Goal: Communication & Community: Answer question/provide support

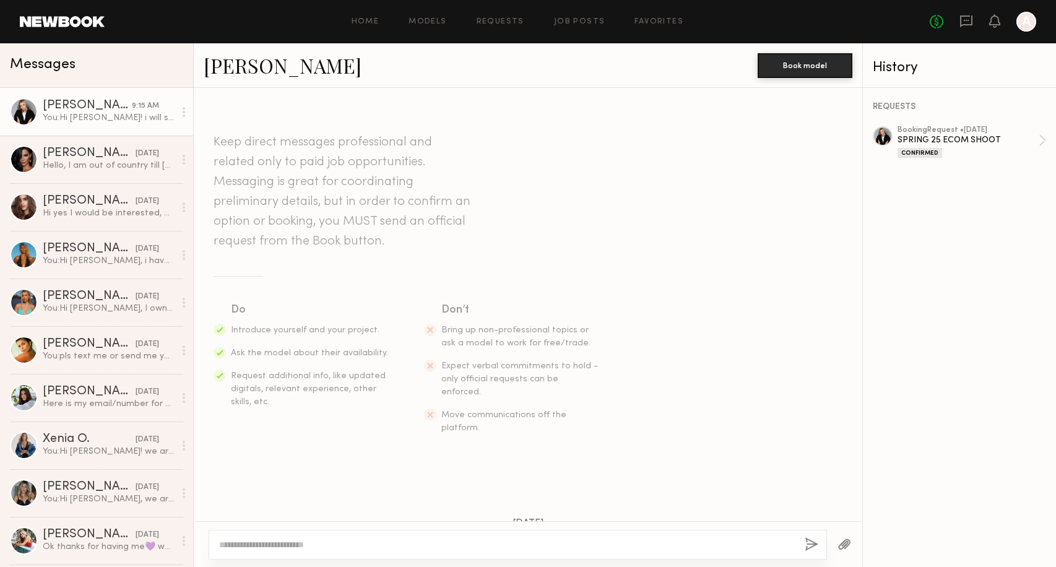
scroll to position [1511, 0]
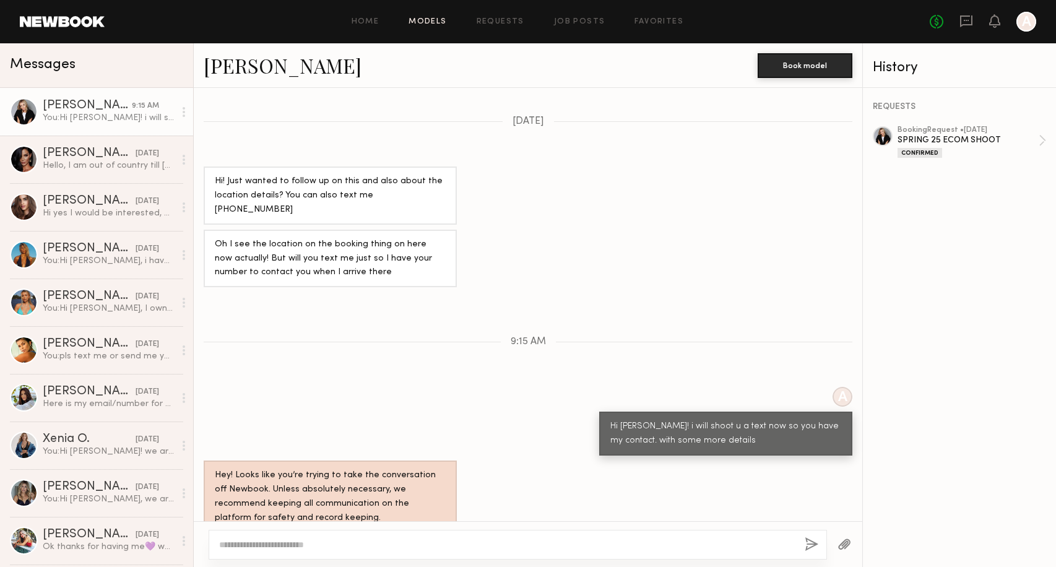
click at [429, 22] on link "Models" at bounding box center [427, 22] width 38 height 8
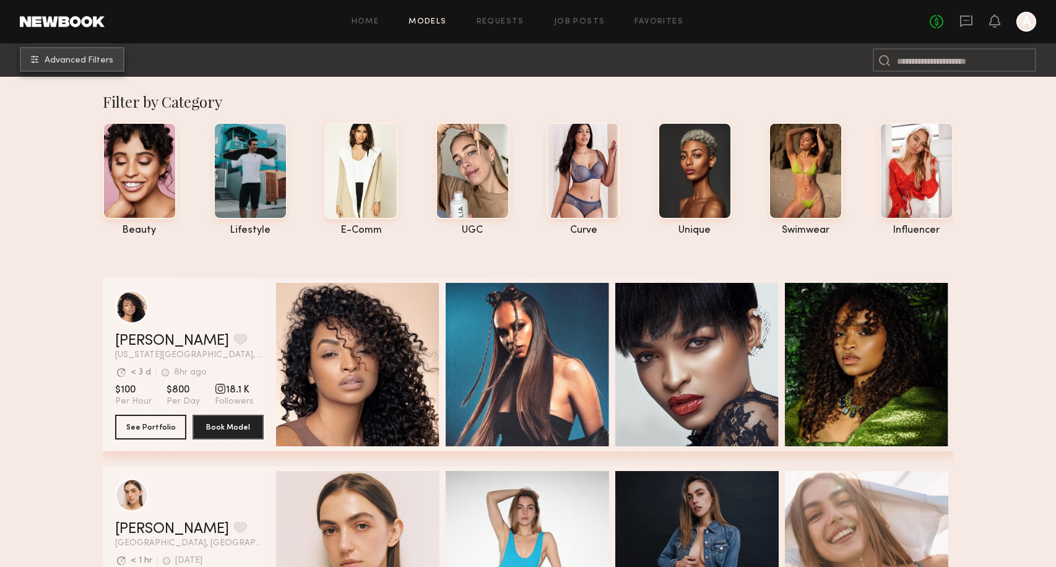
click at [107, 53] on button "Advanced Filters" at bounding box center [72, 59] width 105 height 25
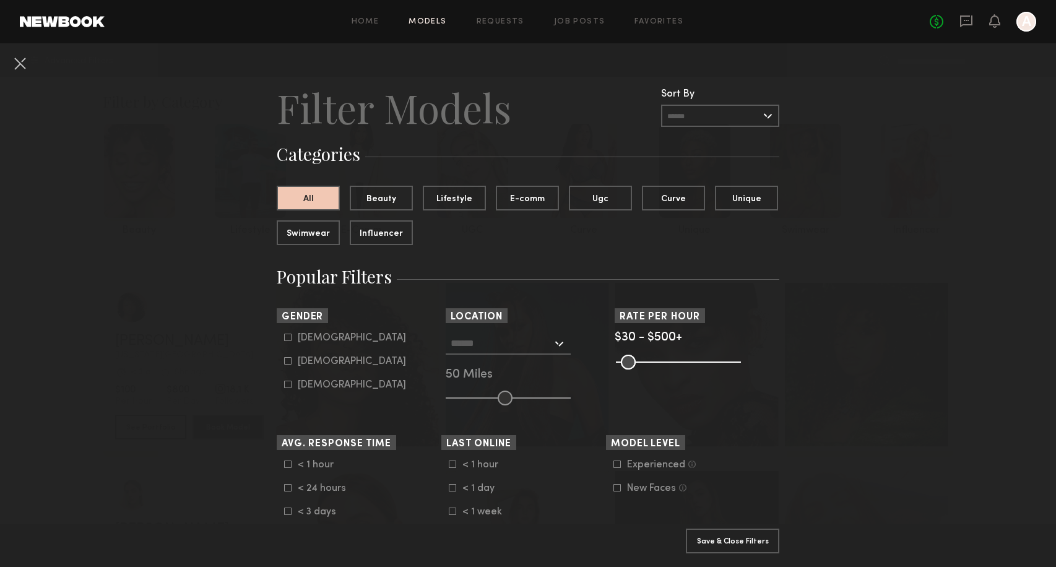
click at [289, 363] on icon at bounding box center [287, 360] width 7 height 7
type input "**"
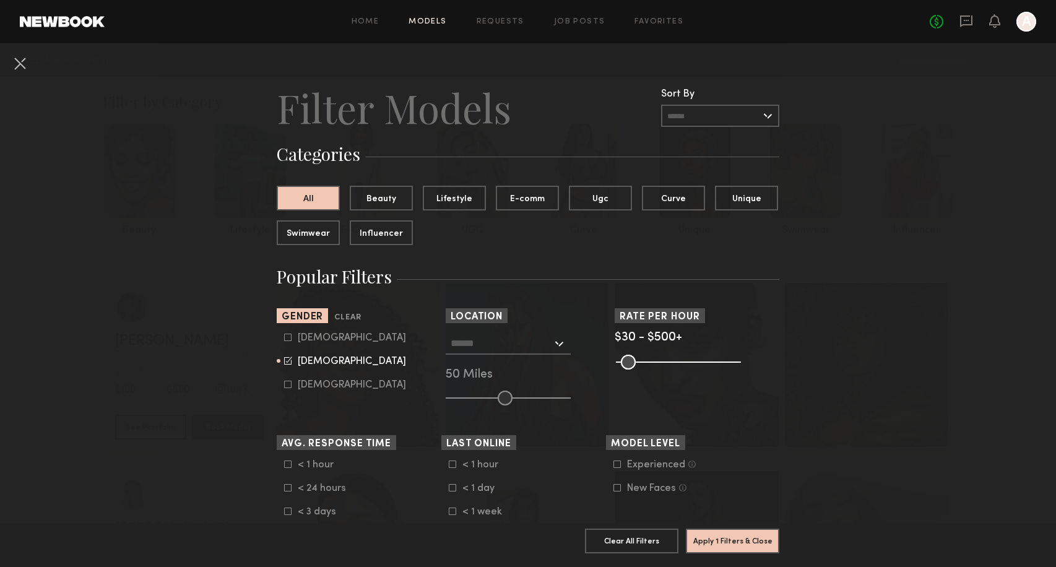
click at [518, 347] on input "text" at bounding box center [501, 342] width 101 height 21
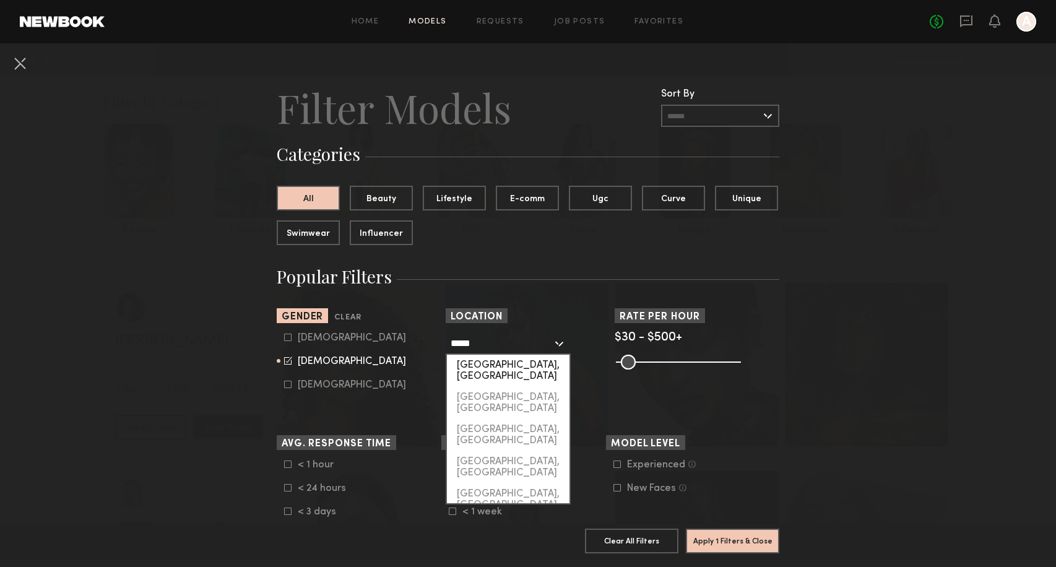
click at [507, 364] on div "[GEOGRAPHIC_DATA], [GEOGRAPHIC_DATA]" at bounding box center [508, 371] width 123 height 32
type input "*********"
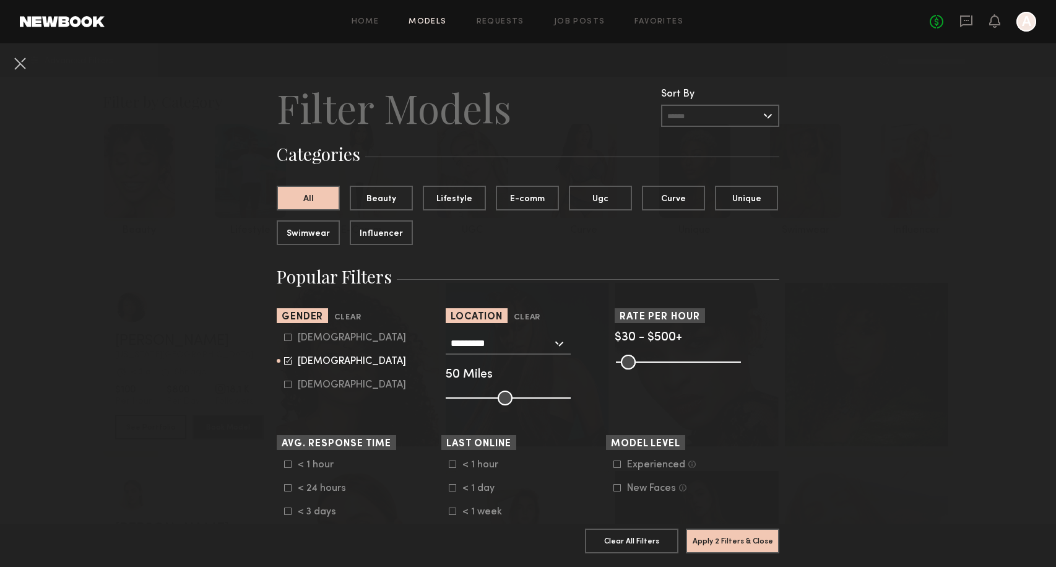
click at [288, 464] on icon at bounding box center [287, 463] width 7 height 7
click at [745, 541] on button "Apply 3 Filters & Close" at bounding box center [732, 540] width 93 height 25
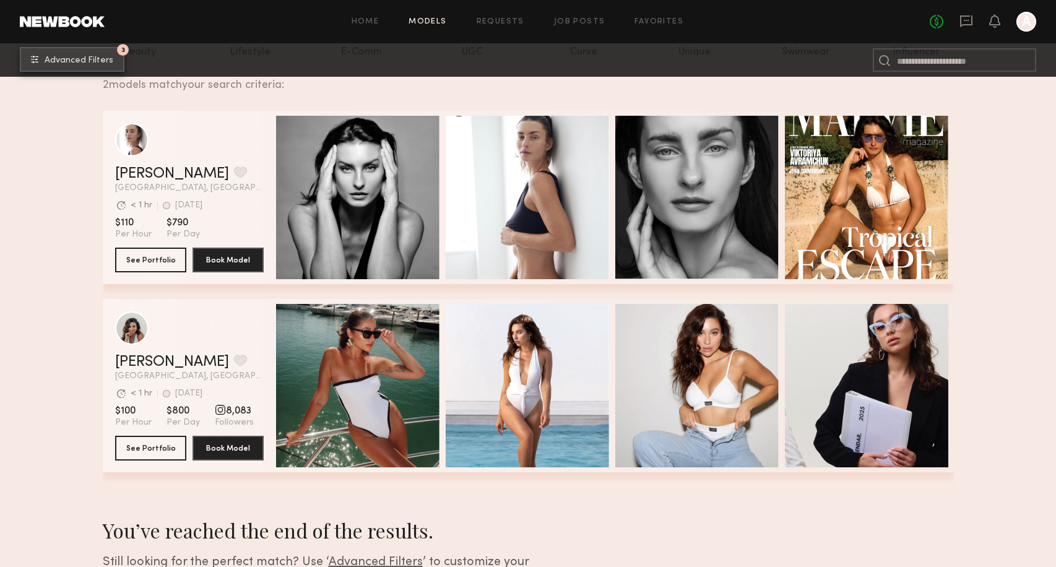
scroll to position [174, 0]
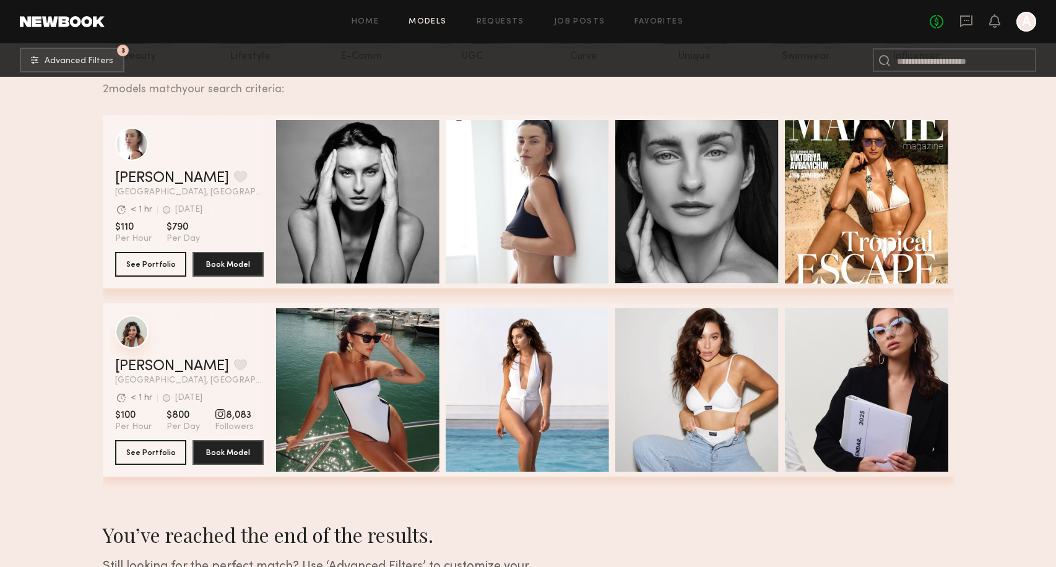
click at [133, 334] on div "grid" at bounding box center [131, 331] width 33 height 33
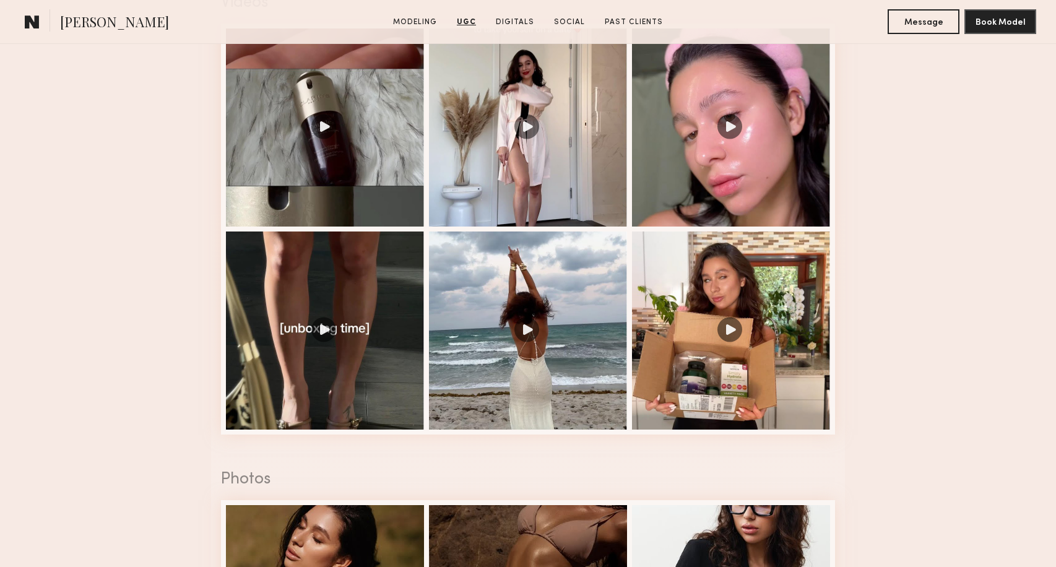
scroll to position [1319, 0]
click at [568, 158] on div at bounding box center [528, 127] width 198 height 198
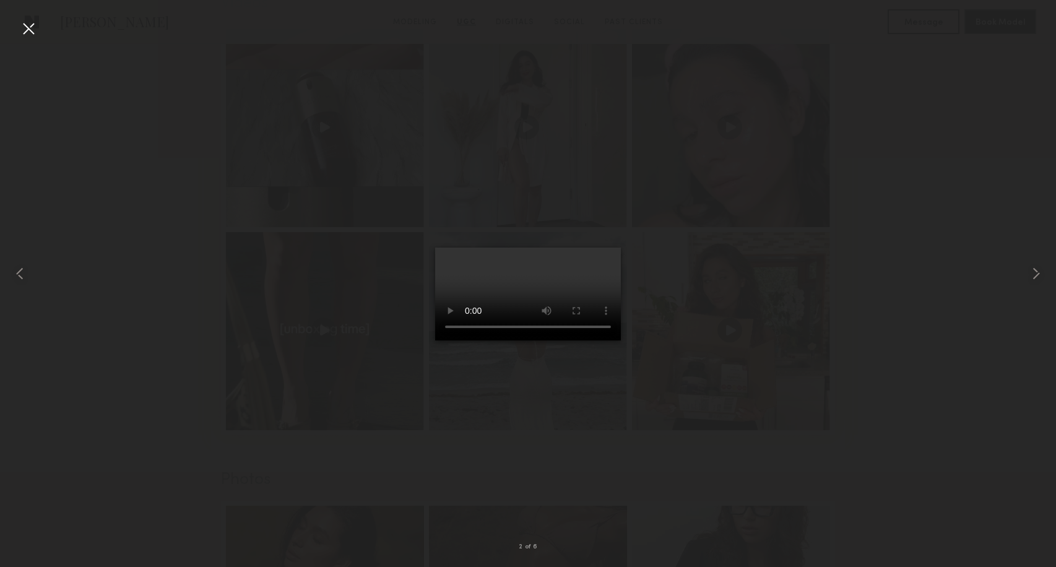
click at [831, 92] on div at bounding box center [528, 273] width 1056 height 507
click at [32, 28] on div at bounding box center [29, 29] width 20 height 20
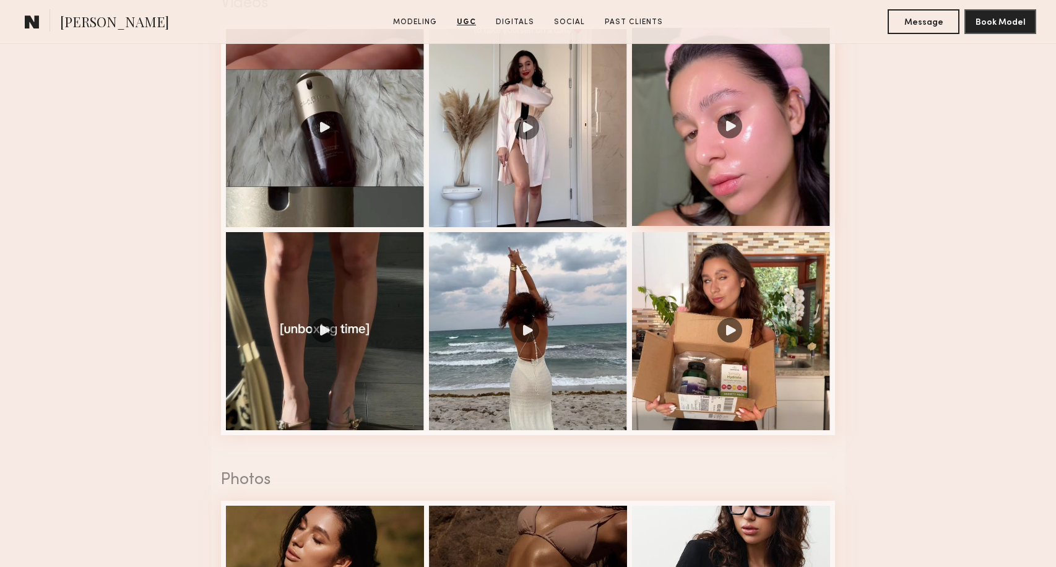
click at [731, 178] on div at bounding box center [731, 127] width 198 height 198
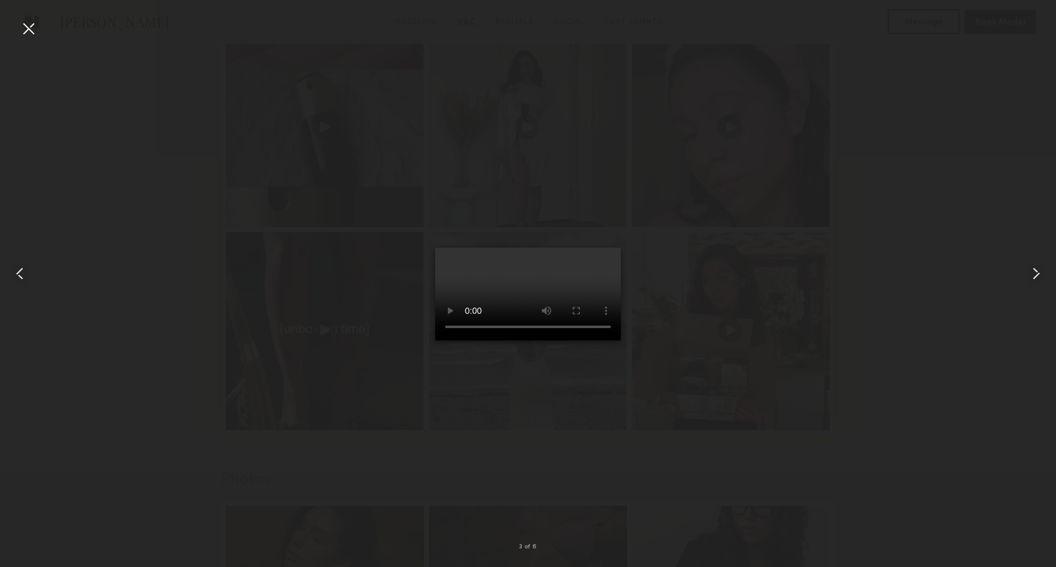
click at [29, 26] on div at bounding box center [29, 29] width 20 height 20
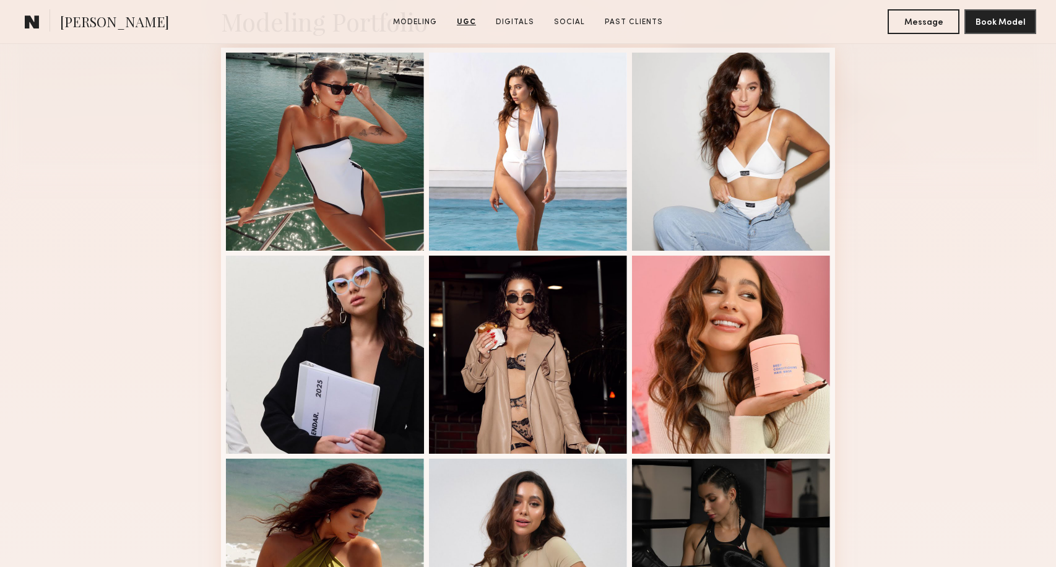
scroll to position [0, 0]
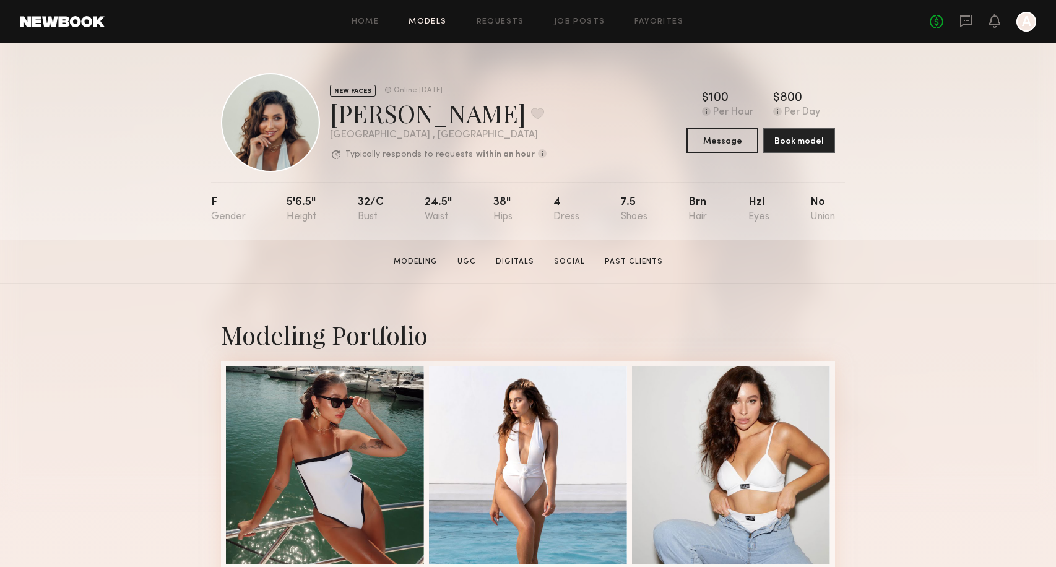
click at [430, 22] on link "Models" at bounding box center [427, 22] width 38 height 8
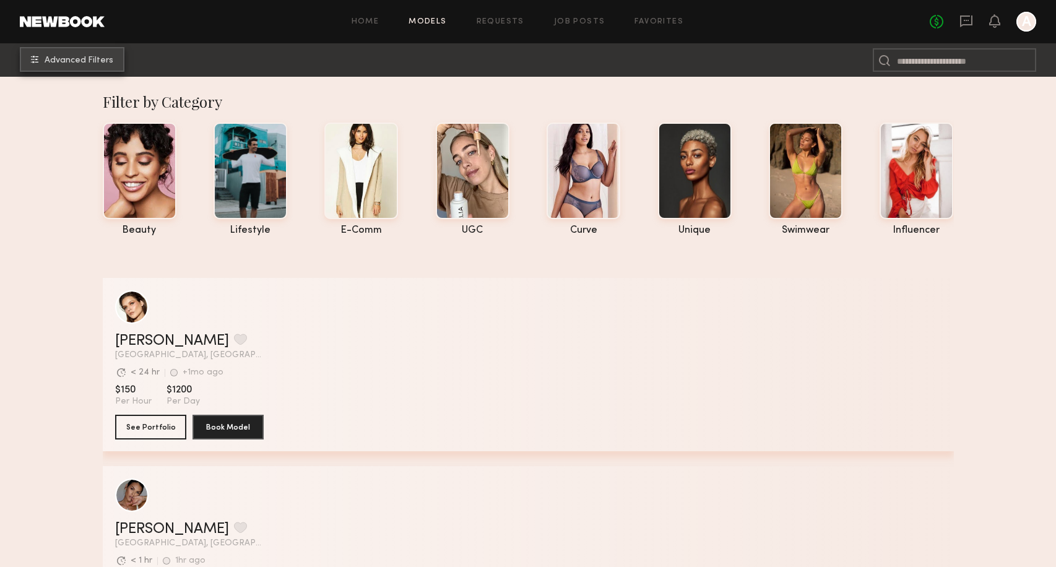
click at [109, 56] on span "Advanced Filters" at bounding box center [79, 60] width 69 height 9
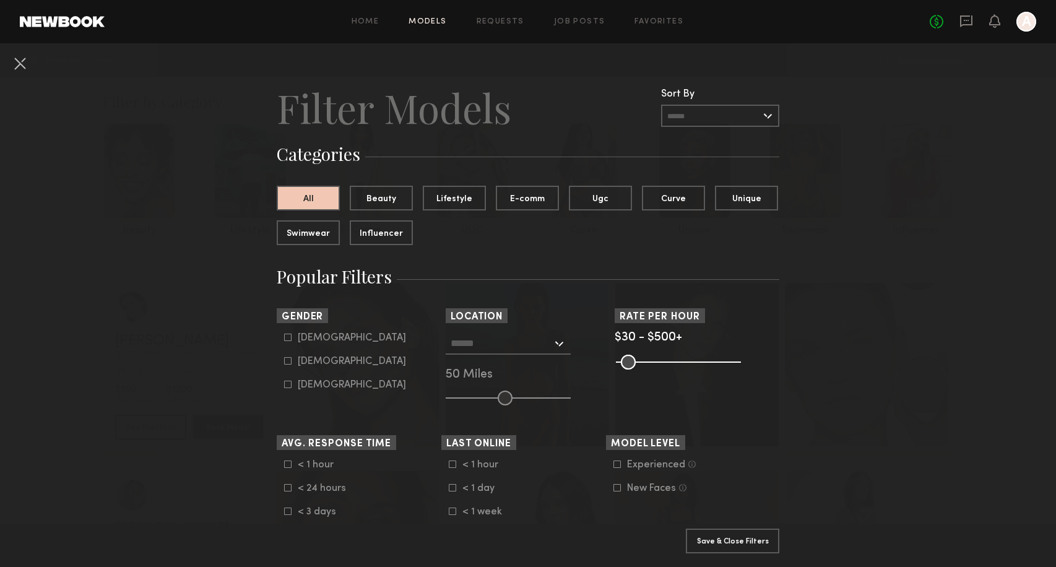
click at [288, 363] on icon at bounding box center [287, 360] width 7 height 7
type input "**"
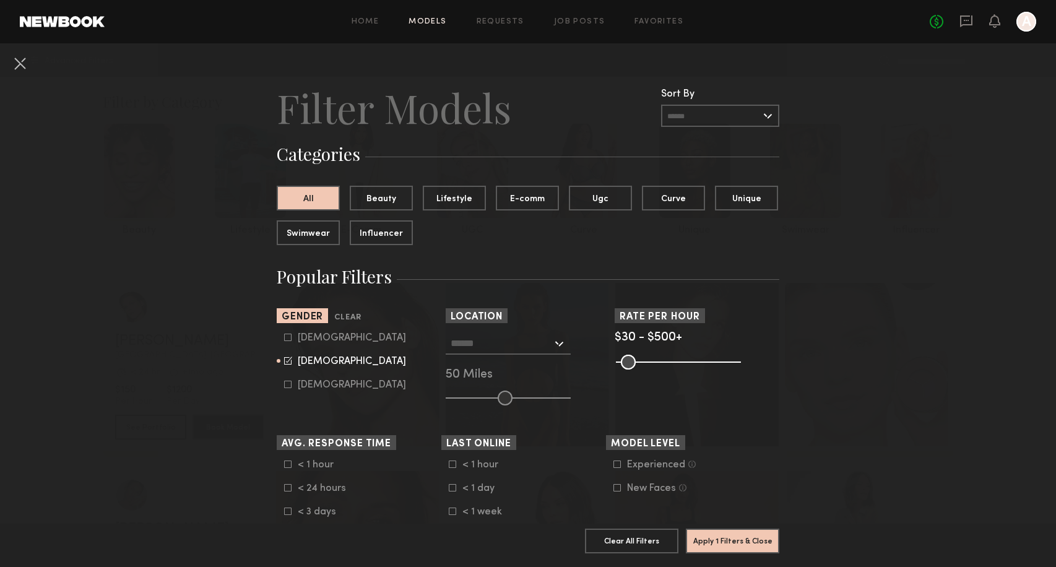
click at [509, 340] on input "text" at bounding box center [501, 342] width 101 height 21
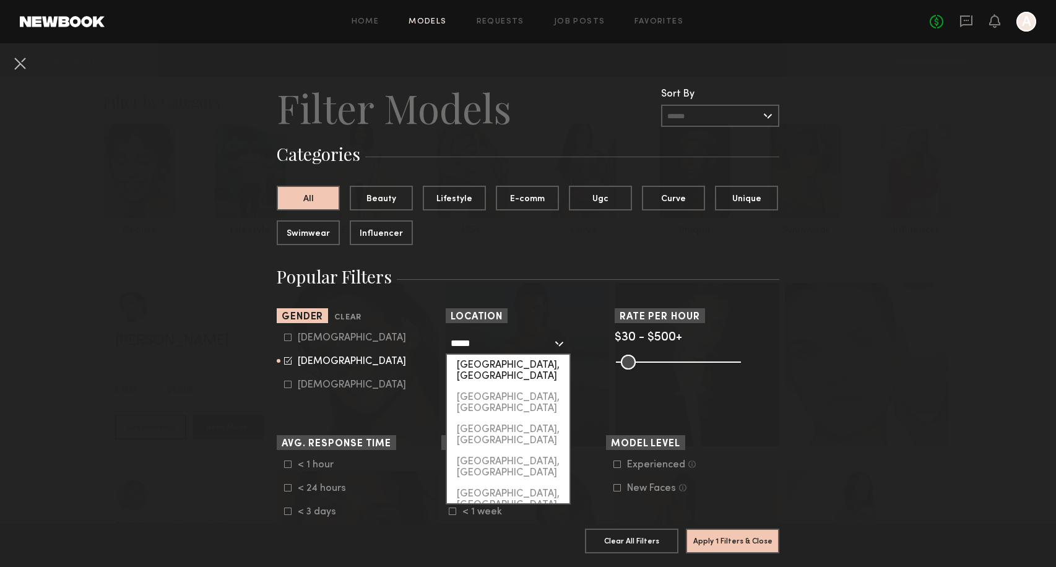
click at [498, 361] on div "[GEOGRAPHIC_DATA], [GEOGRAPHIC_DATA]" at bounding box center [508, 371] width 123 height 32
type input "*********"
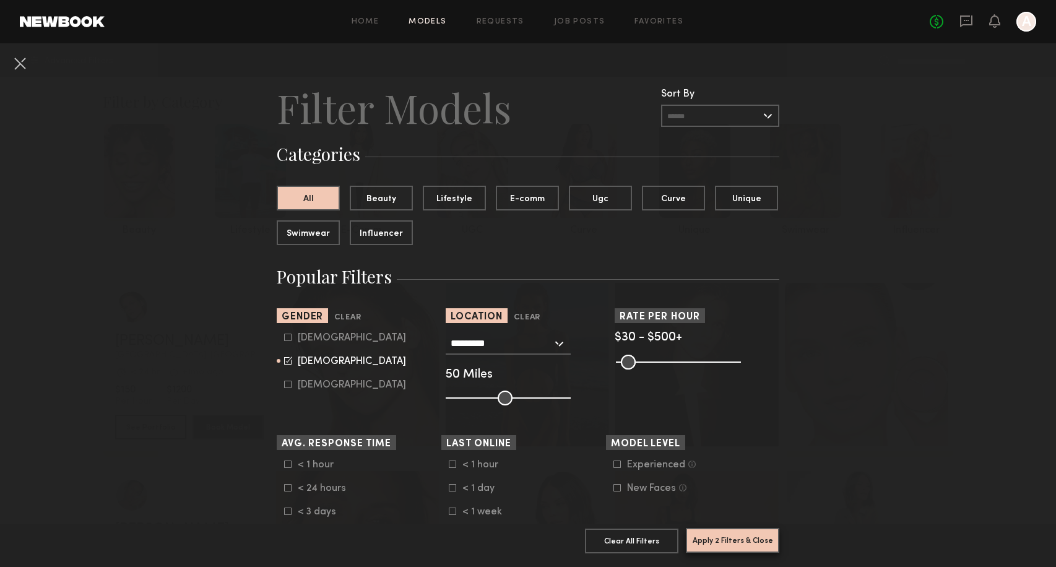
click at [735, 534] on button "Apply 2 Filters & Close" at bounding box center [732, 540] width 93 height 25
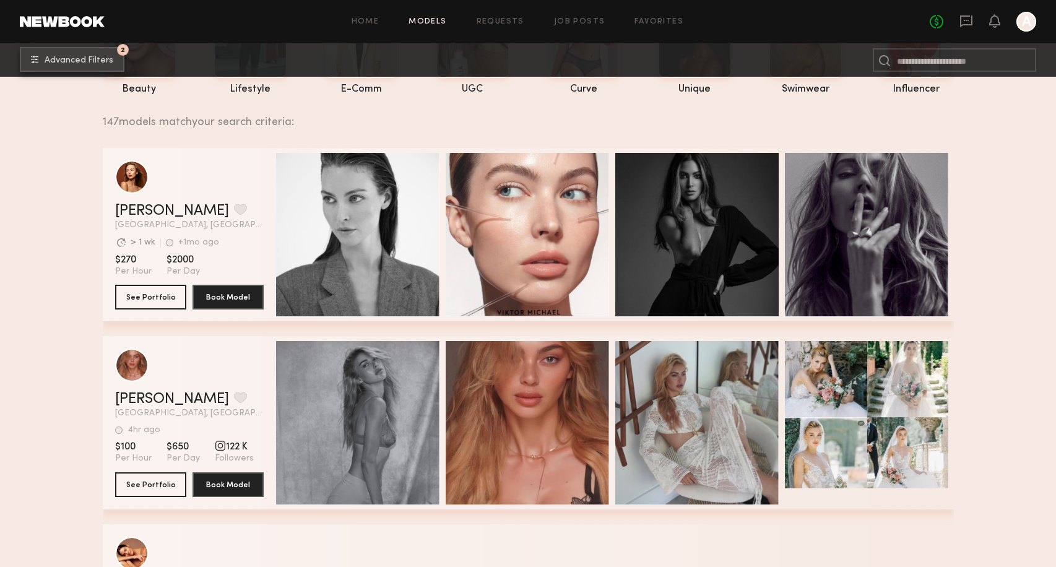
scroll to position [153, 0]
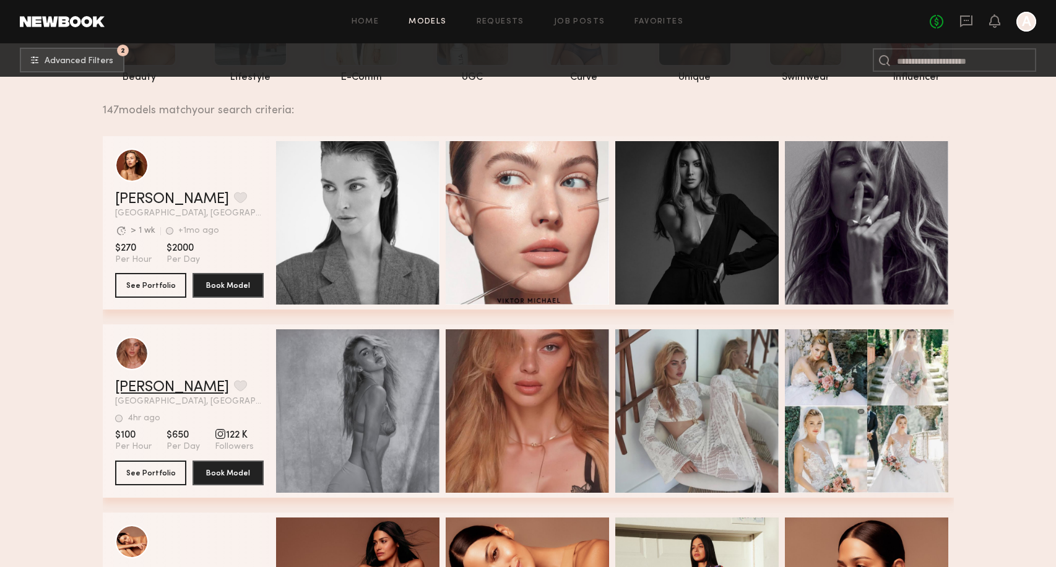
click at [147, 384] on link "Johanna C." at bounding box center [172, 387] width 114 height 15
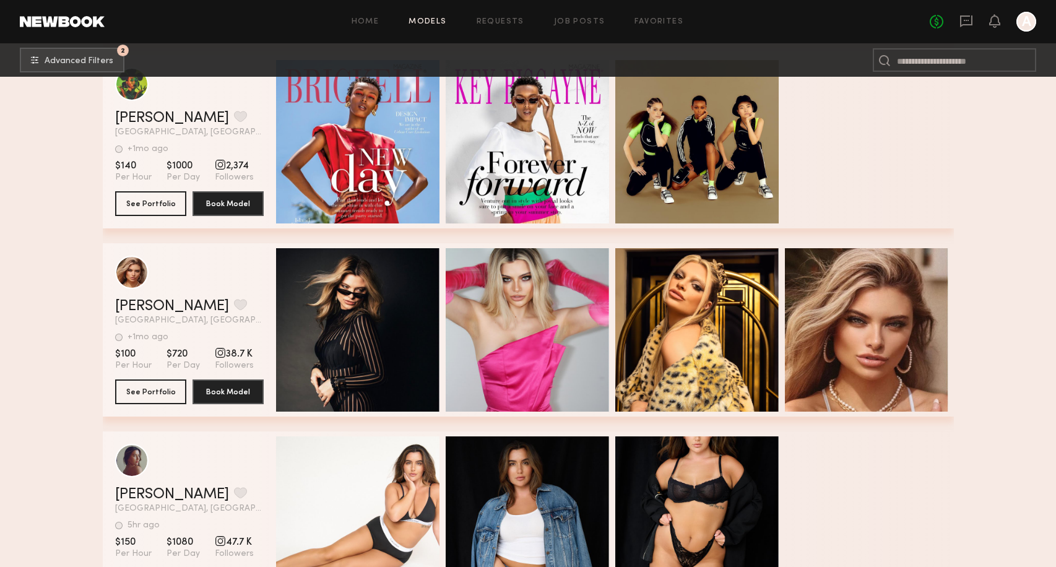
scroll to position [2508, 0]
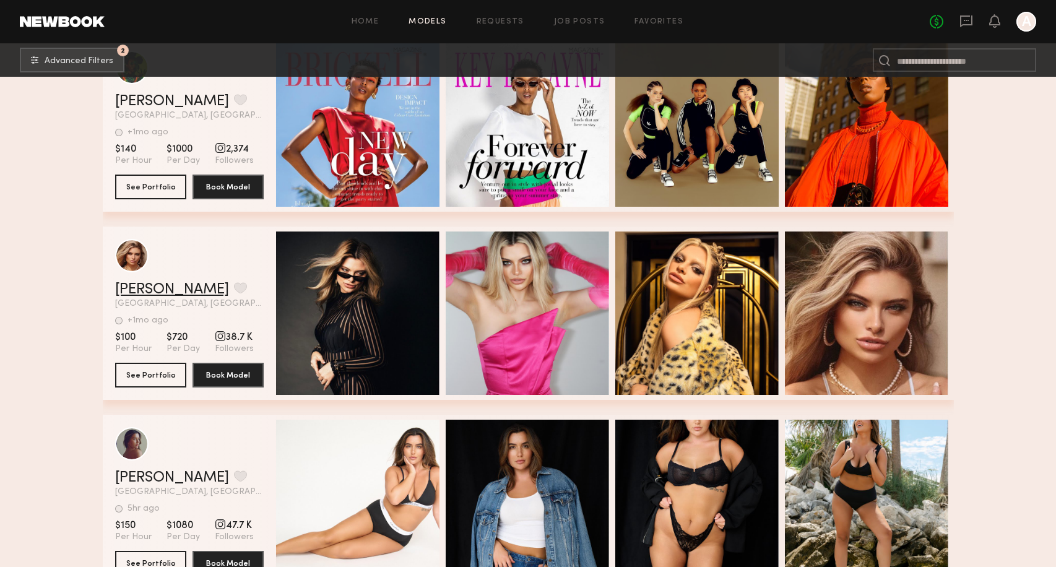
click at [162, 287] on link "Cameron C." at bounding box center [172, 289] width 114 height 15
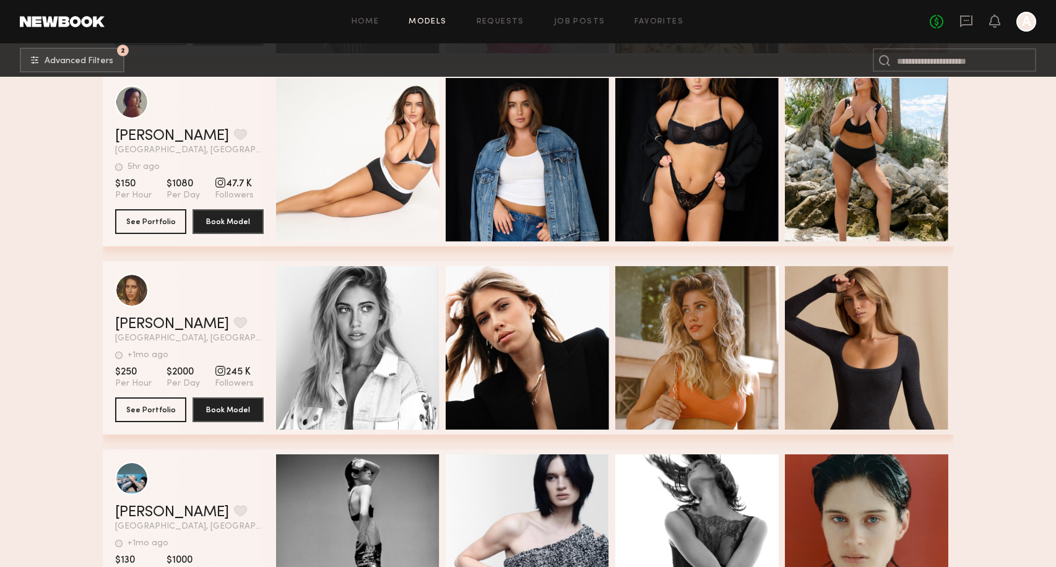
scroll to position [2927, 0]
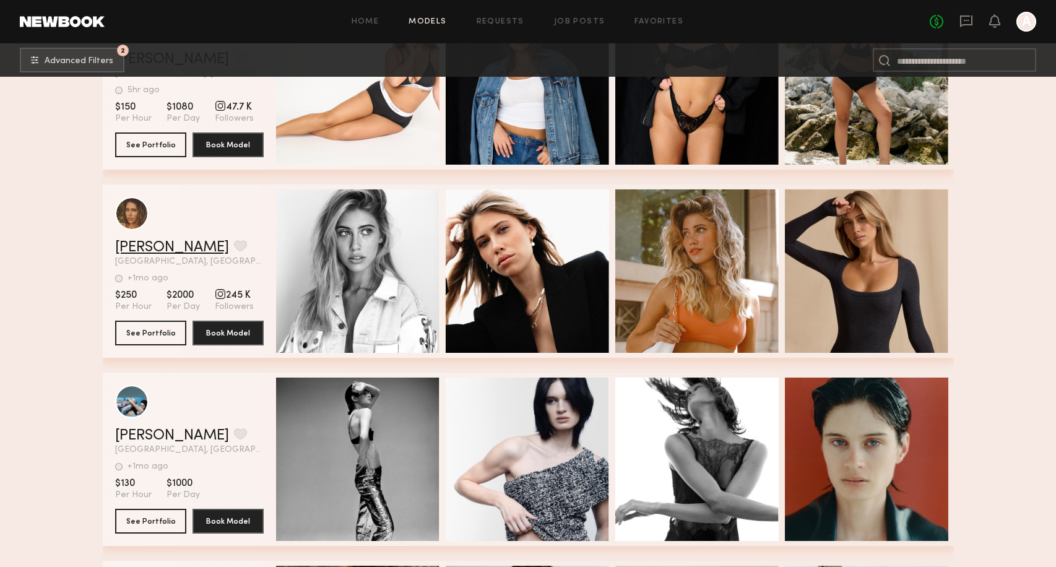
click at [138, 246] on link "Nikki M." at bounding box center [172, 247] width 114 height 15
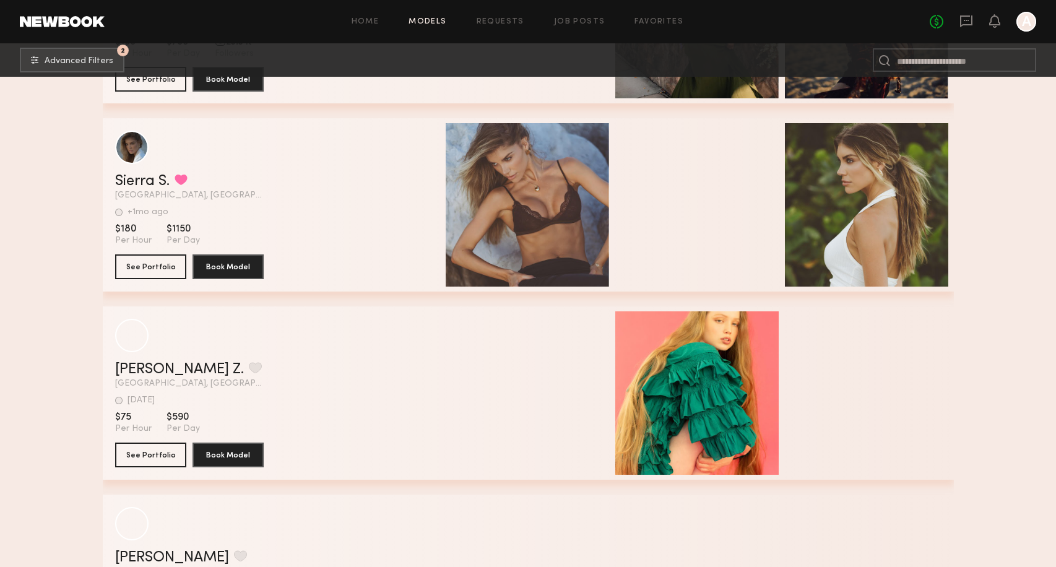
scroll to position [6946, 0]
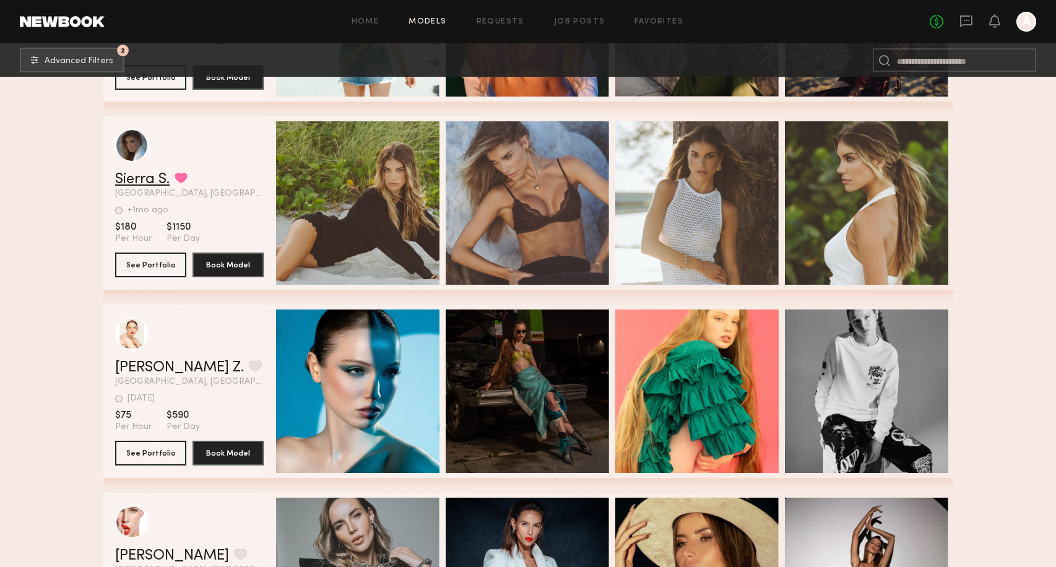
click at [140, 178] on link "Sierra S." at bounding box center [142, 179] width 54 height 15
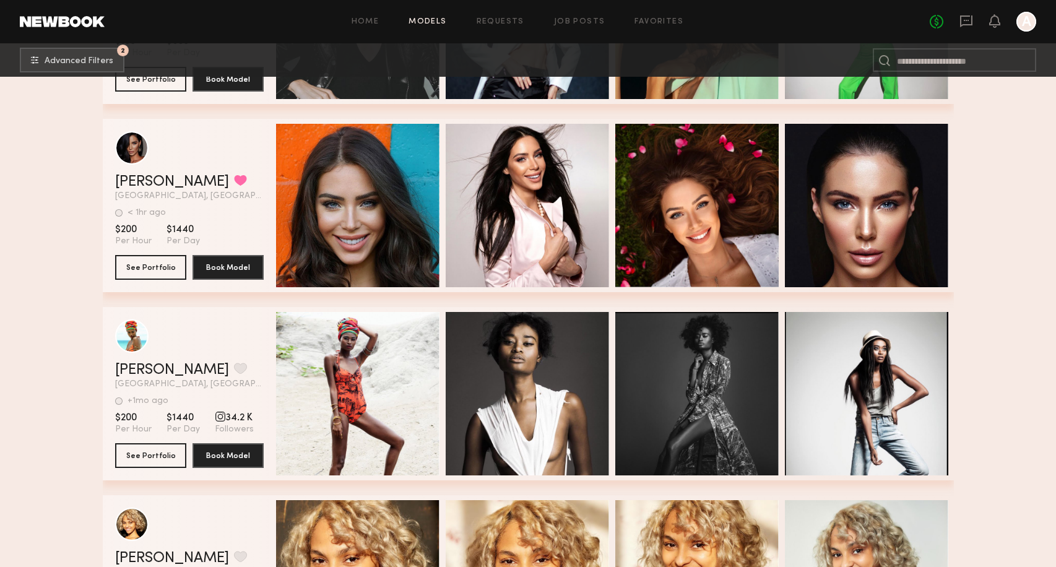
scroll to position [7506, 0]
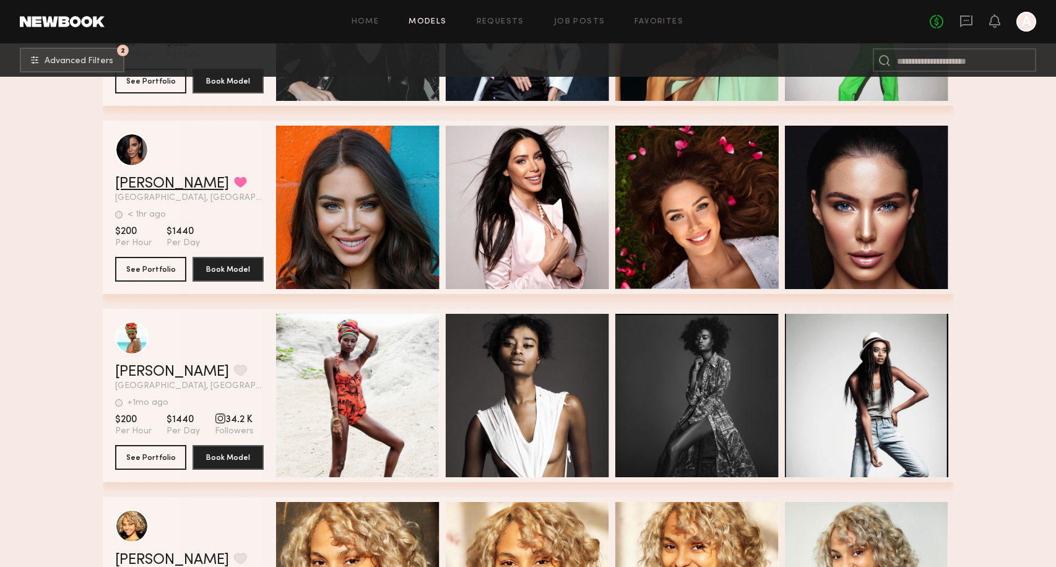
click at [147, 184] on link "Anya E." at bounding box center [172, 183] width 114 height 15
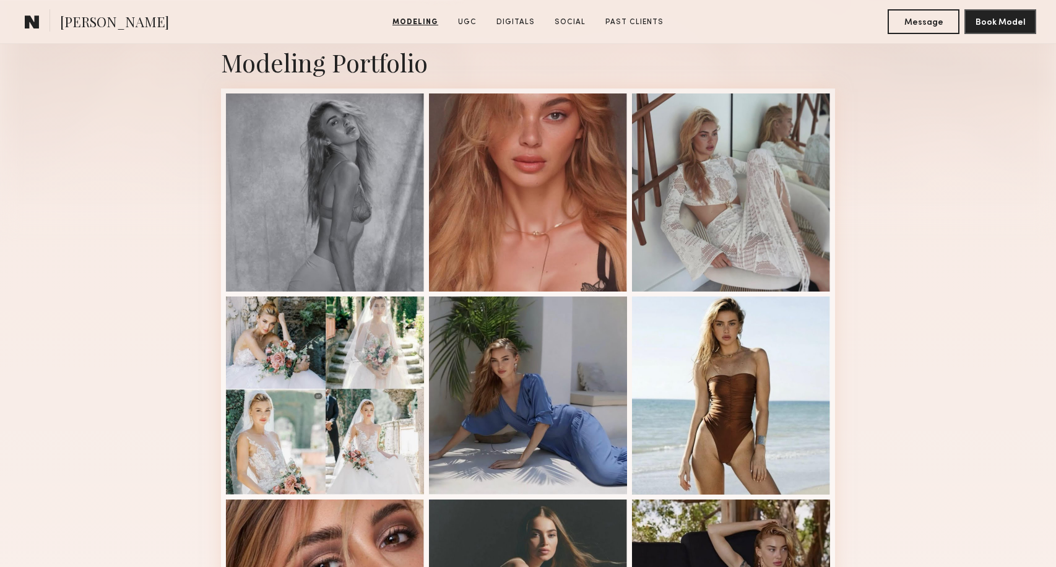
scroll to position [43, 0]
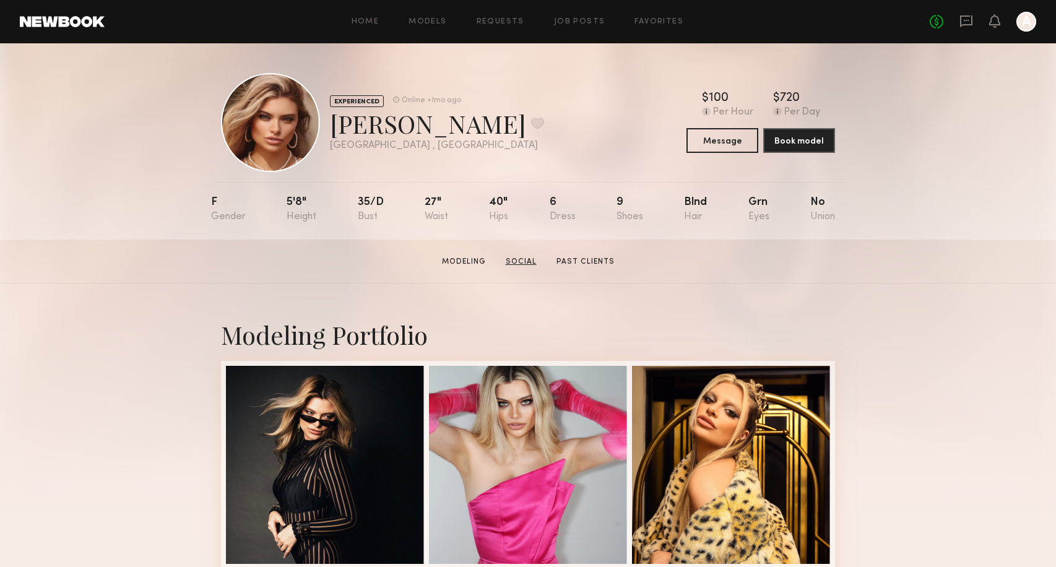
click at [520, 256] on link "Social" at bounding box center [521, 261] width 41 height 11
click at [736, 143] on button "Message" at bounding box center [722, 139] width 72 height 25
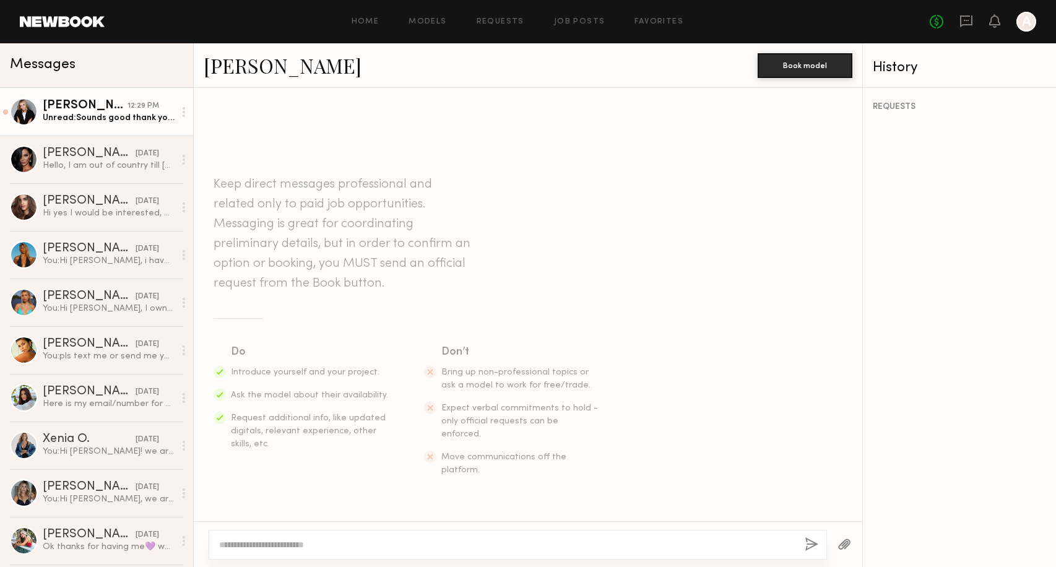
click at [130, 114] on div "Unread: Sounds good thank you!" at bounding box center [109, 118] width 132 height 12
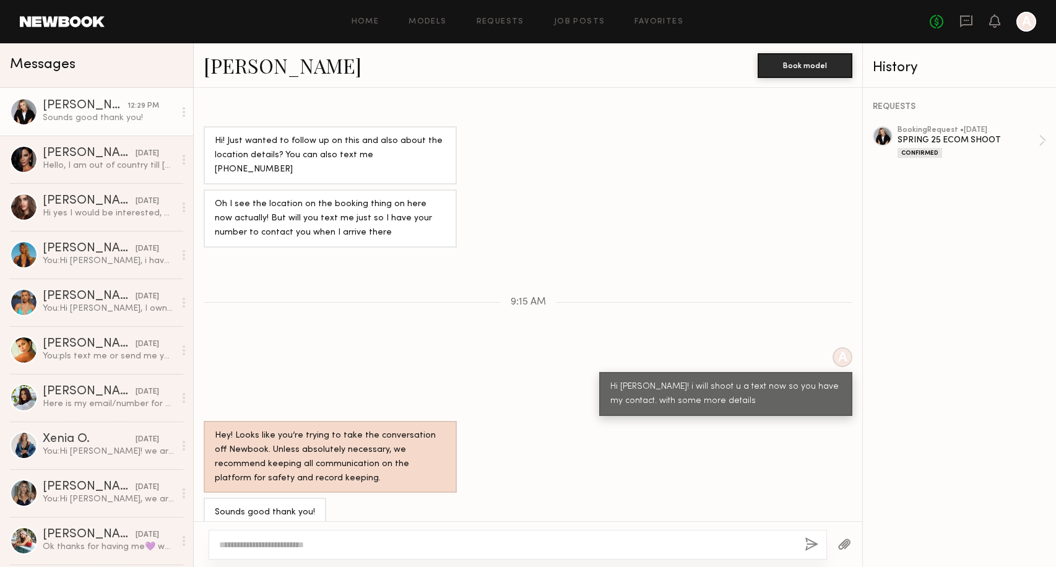
scroll to position [979, 0]
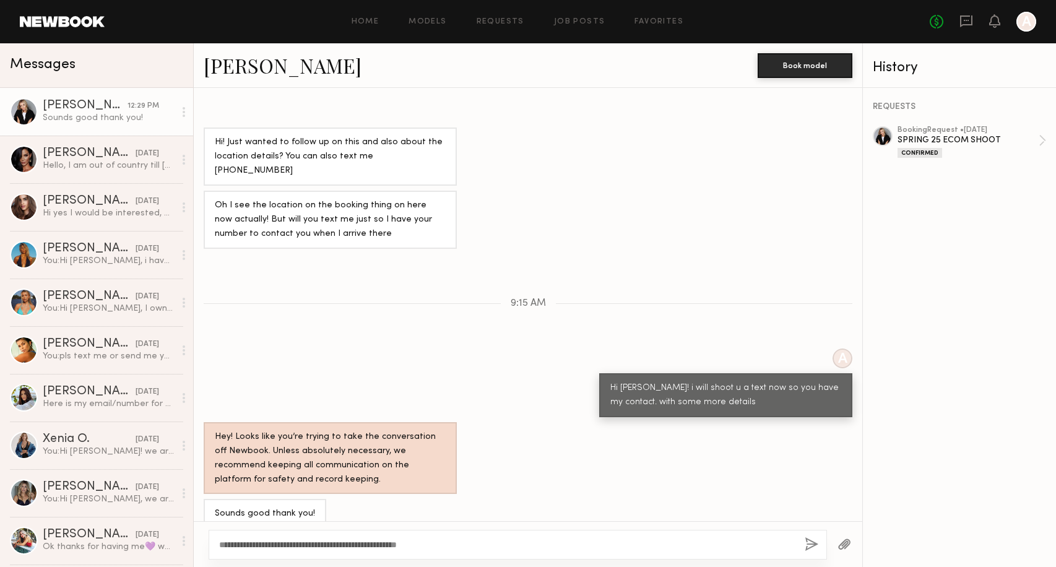
type textarea "**********"
click at [811, 543] on button "button" at bounding box center [812, 544] width 14 height 15
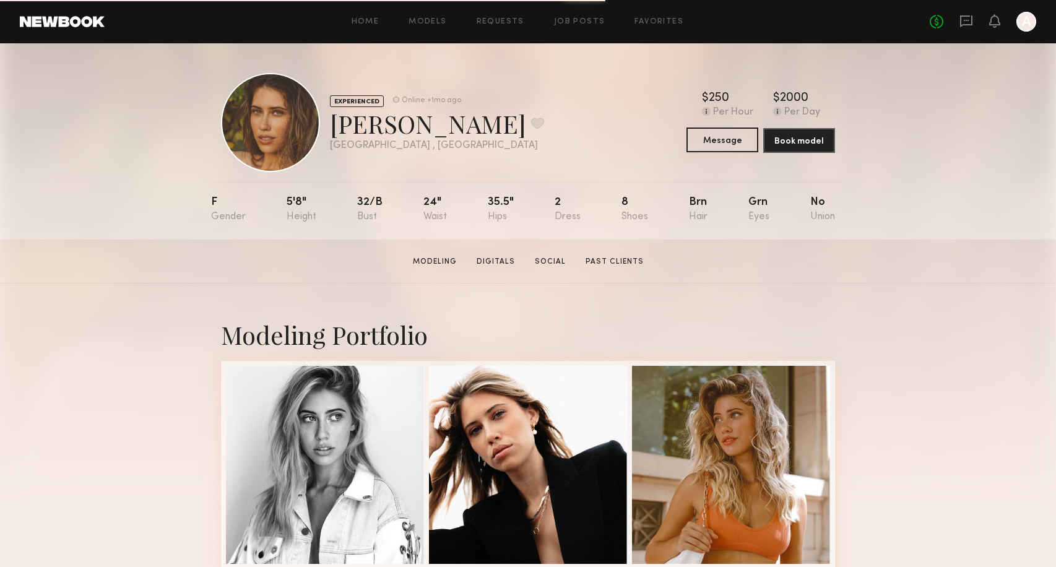
click at [721, 141] on button "Message" at bounding box center [722, 139] width 72 height 25
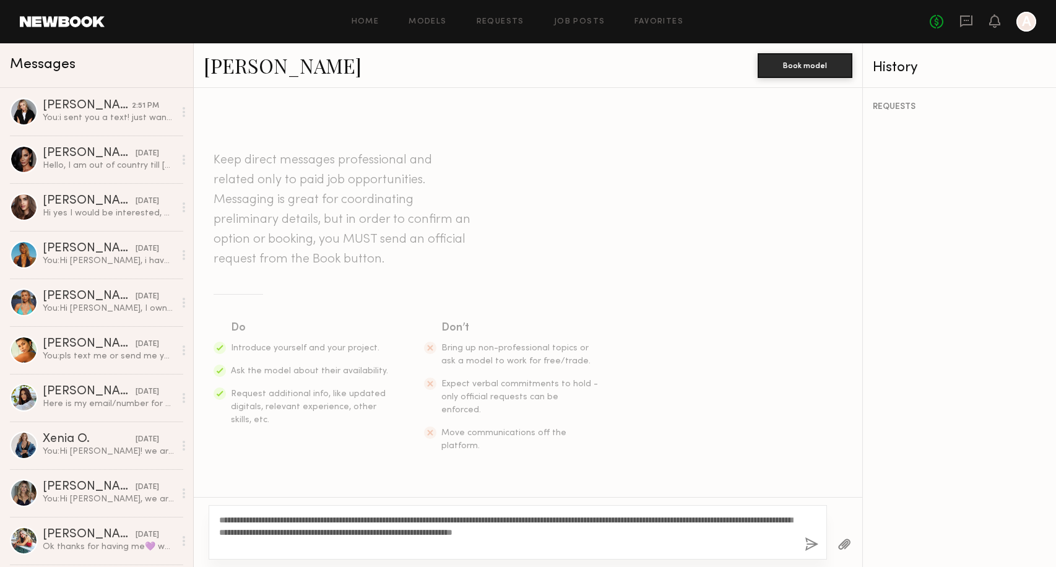
type textarea "**********"
click at [810, 542] on button "button" at bounding box center [812, 544] width 14 height 15
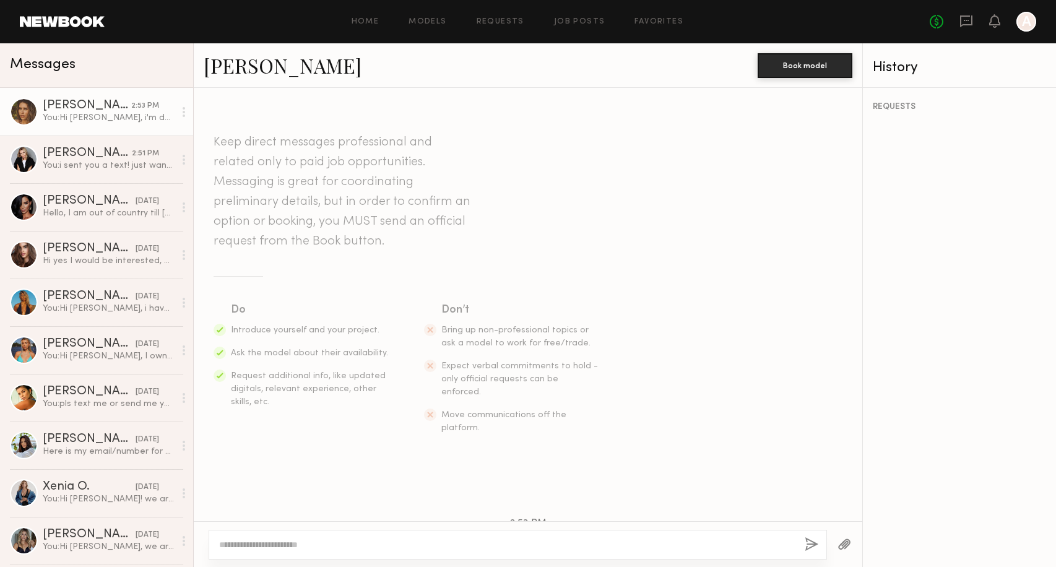
scroll to position [144, 0]
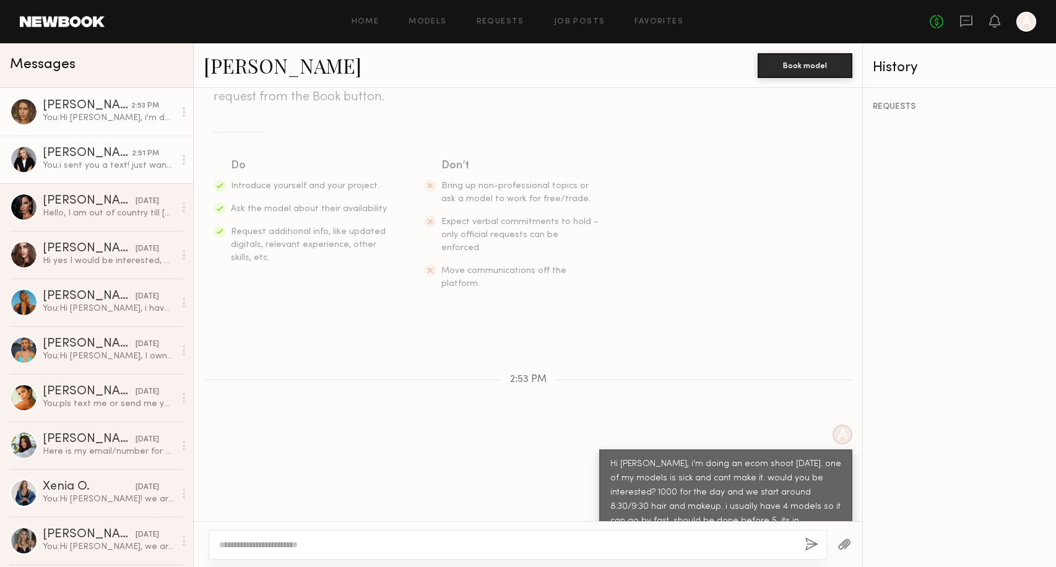
click at [152, 157] on div "2:51 PM" at bounding box center [145, 154] width 27 height 12
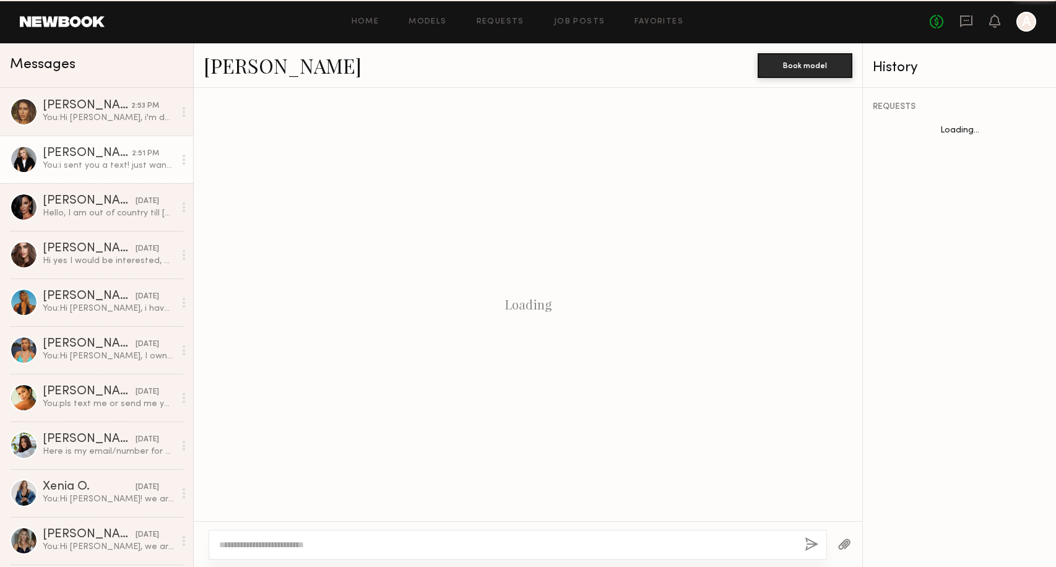
scroll to position [951, 0]
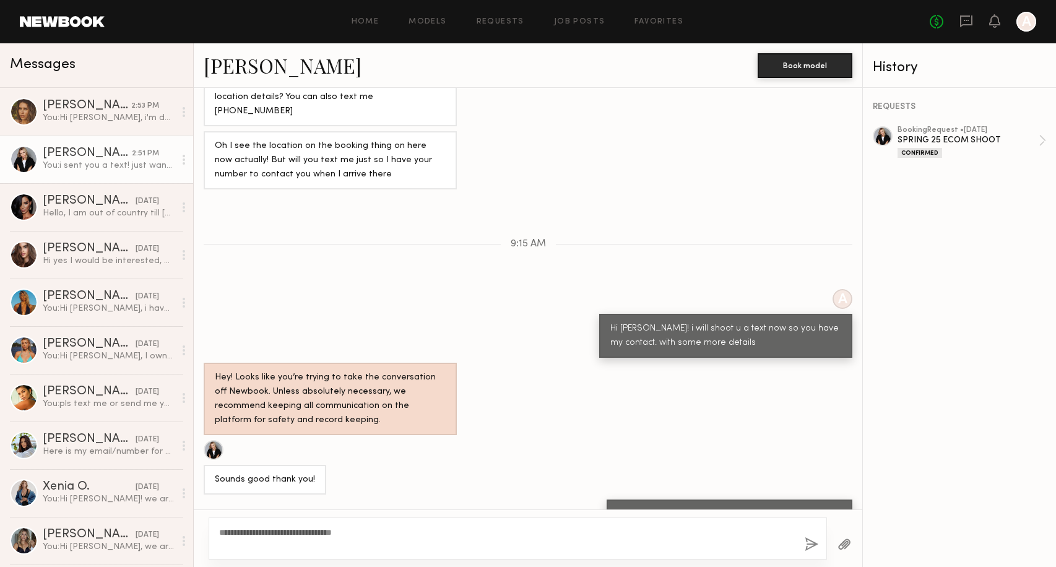
type textarea "**********"
click at [810, 548] on button "button" at bounding box center [812, 544] width 14 height 15
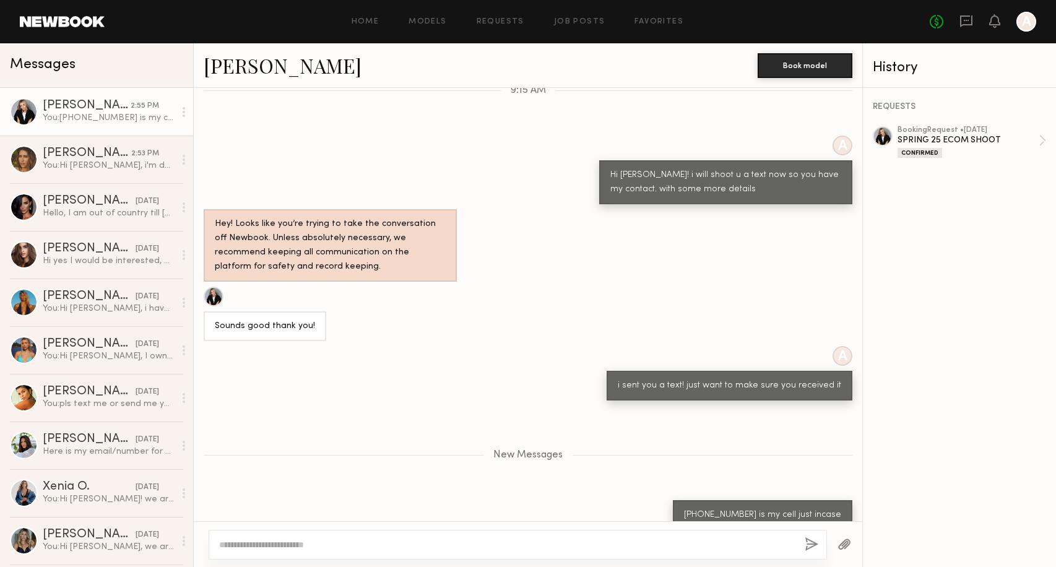
scroll to position [1181, 0]
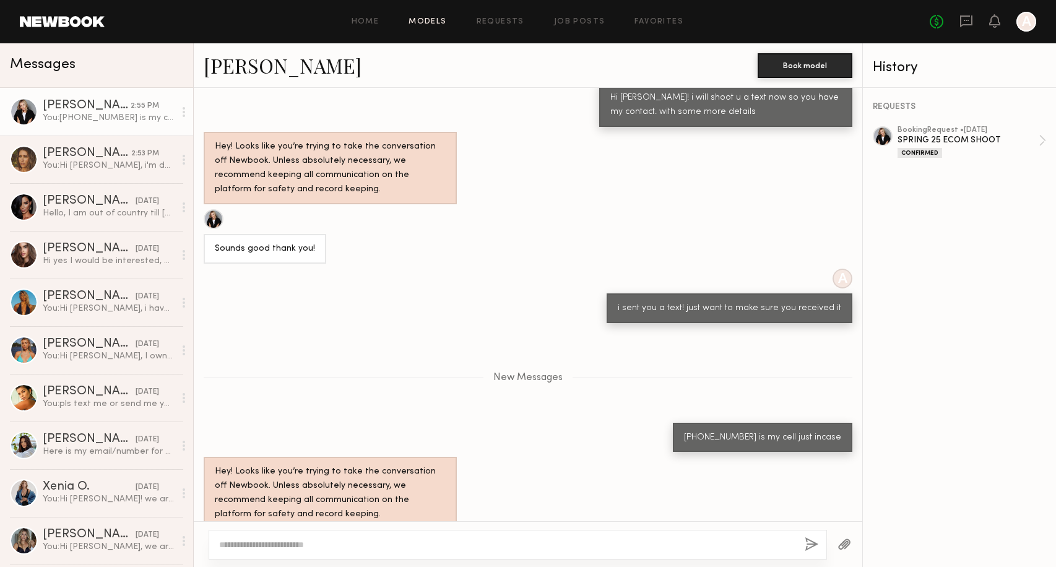
click at [436, 18] on link "Models" at bounding box center [427, 22] width 38 height 8
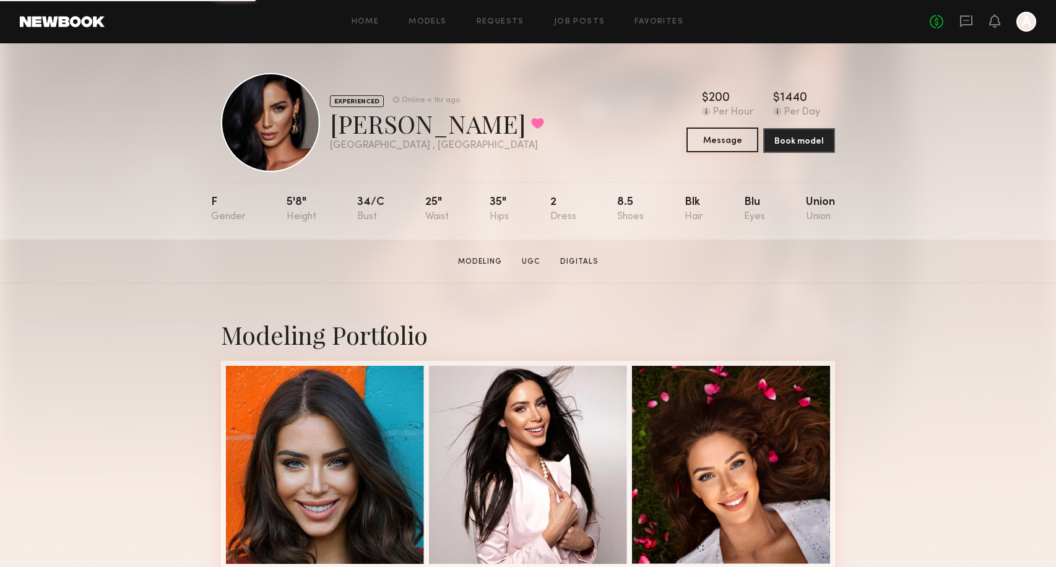
click at [734, 143] on button "Message" at bounding box center [722, 139] width 72 height 25
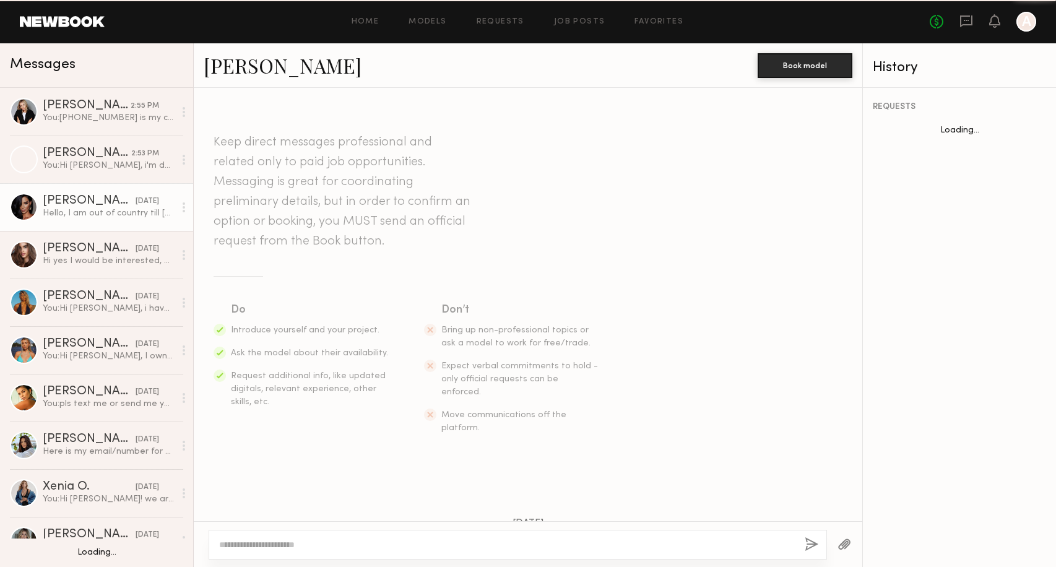
scroll to position [886, 0]
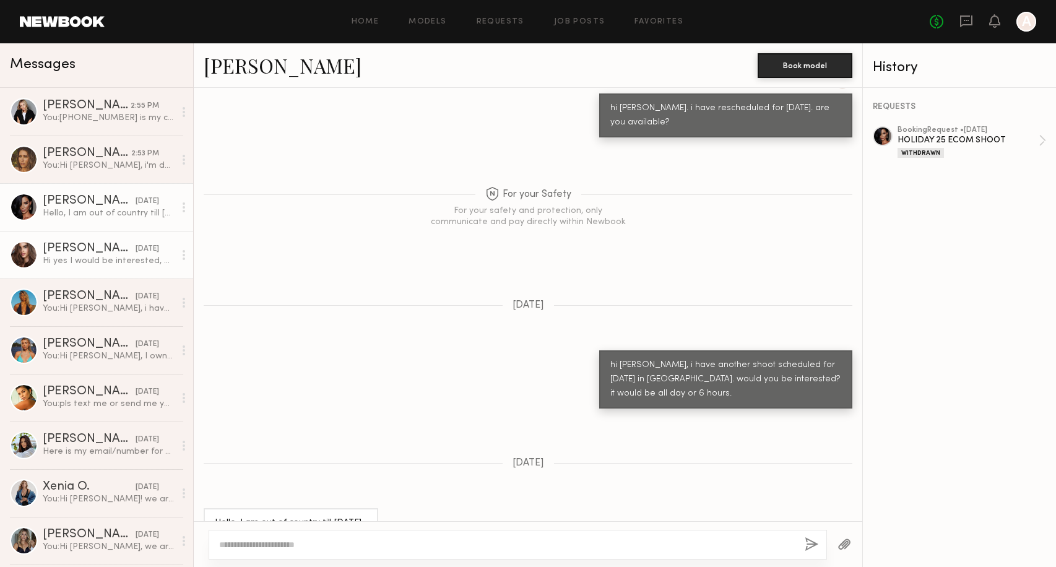
click at [139, 253] on div "[DATE]" at bounding box center [148, 249] width 24 height 12
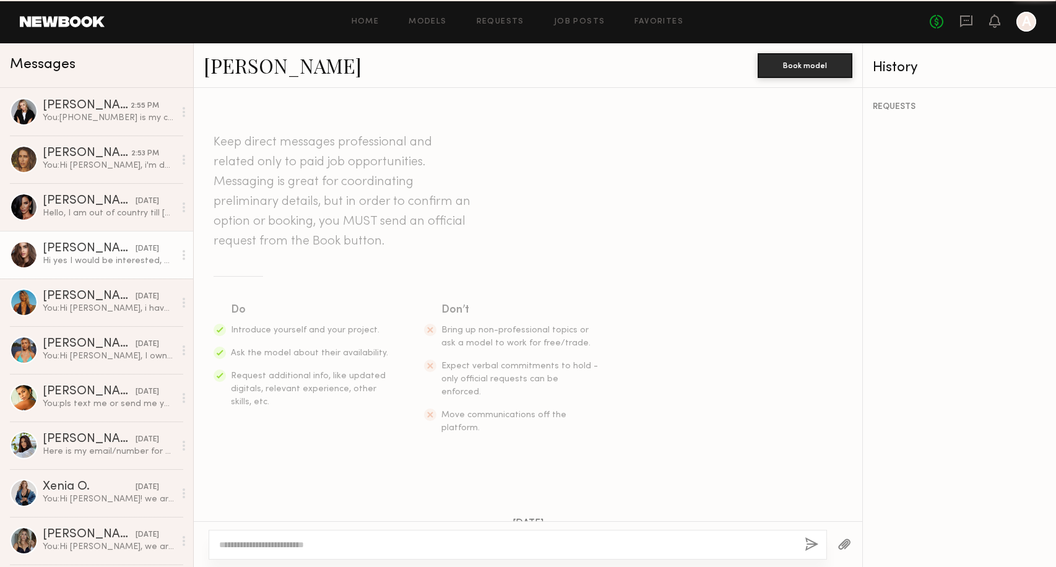
scroll to position [178, 0]
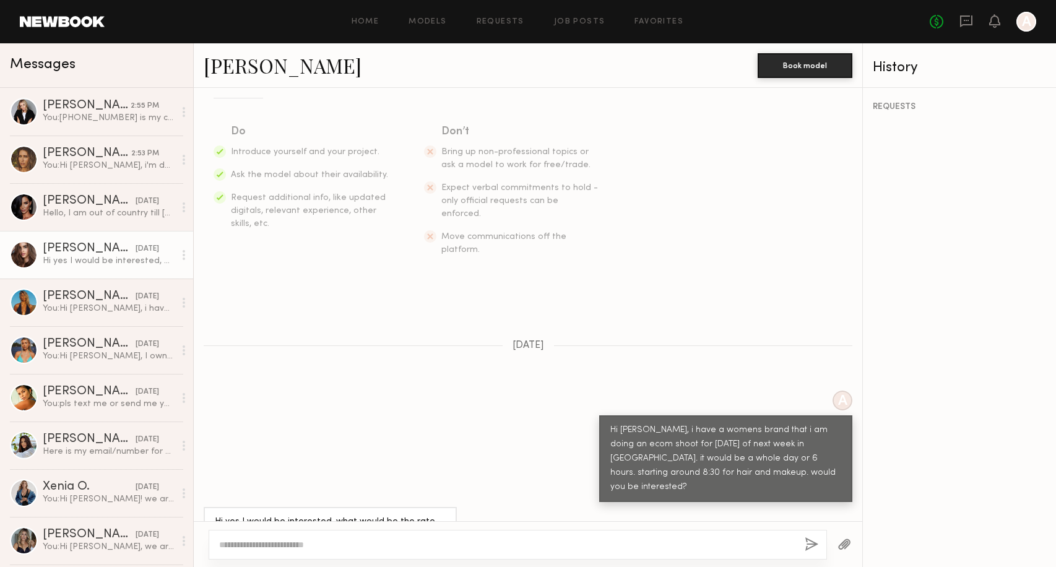
click at [63, 249] on div "[PERSON_NAME]" at bounding box center [89, 249] width 93 height 12
click at [244, 61] on link "[PERSON_NAME]" at bounding box center [283, 65] width 158 height 27
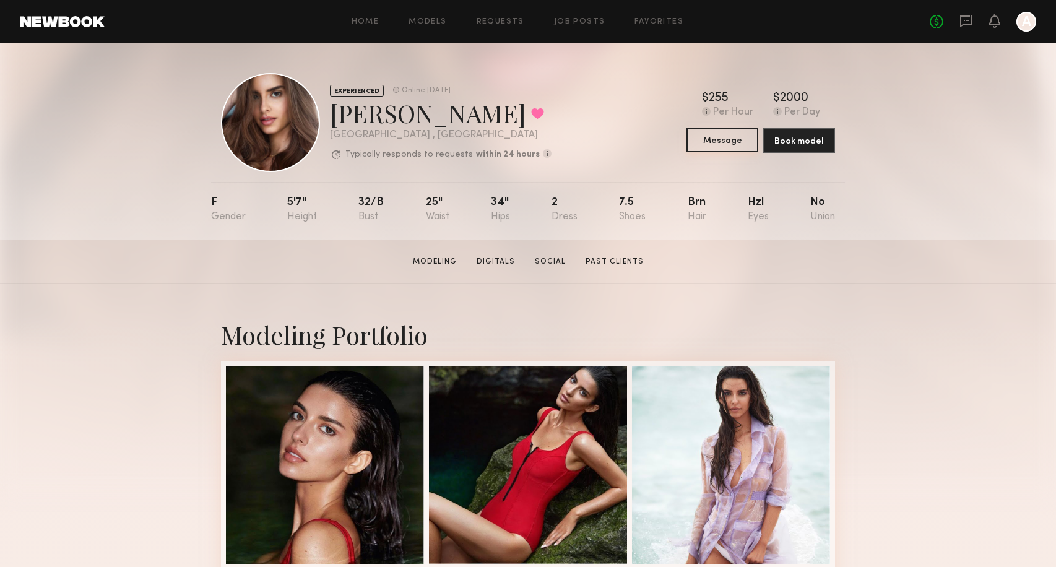
click at [714, 144] on button "Message" at bounding box center [722, 139] width 72 height 25
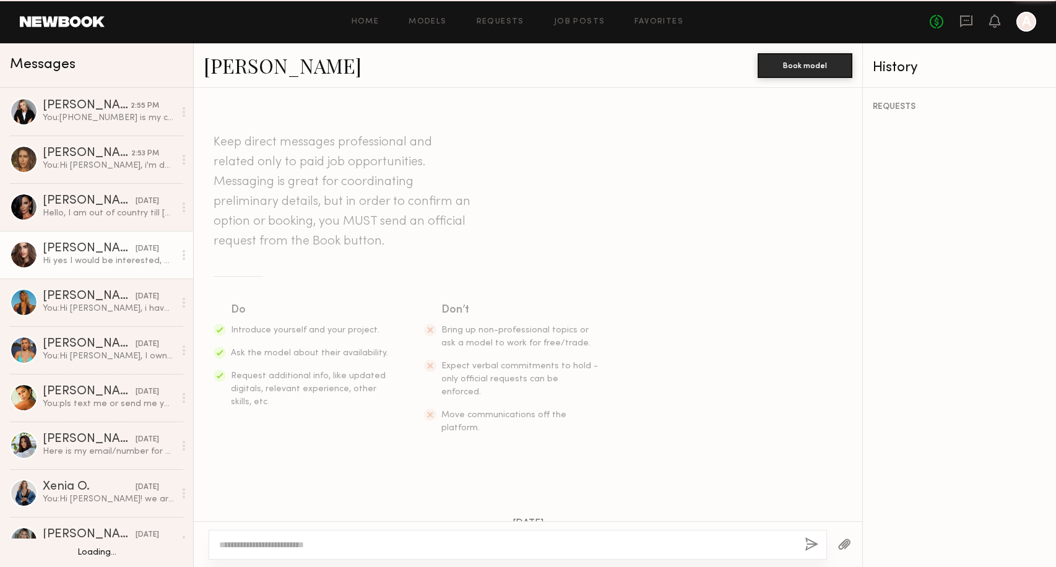
scroll to position [178, 0]
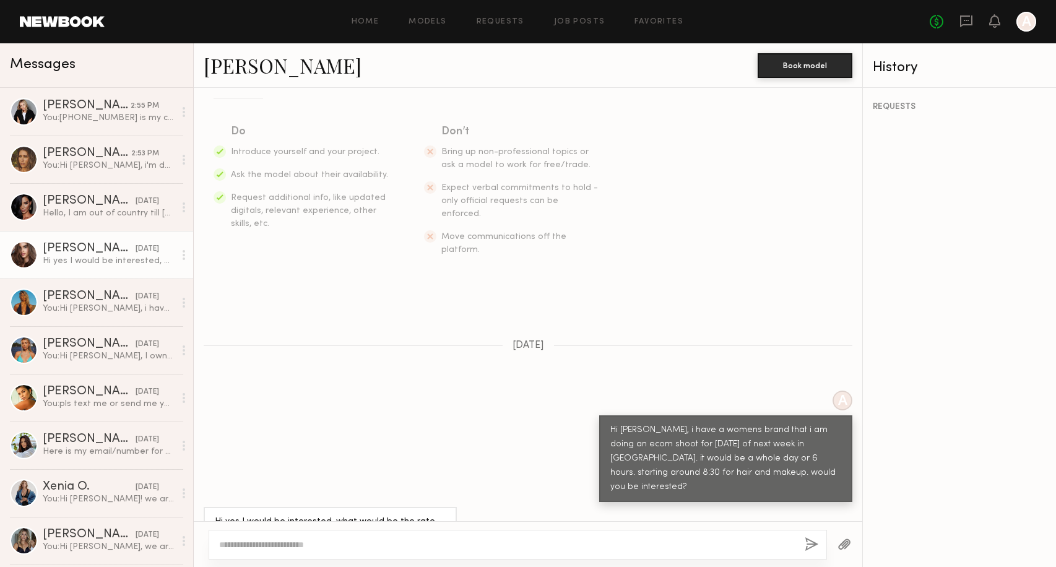
click at [440, 540] on textarea at bounding box center [507, 544] width 576 height 12
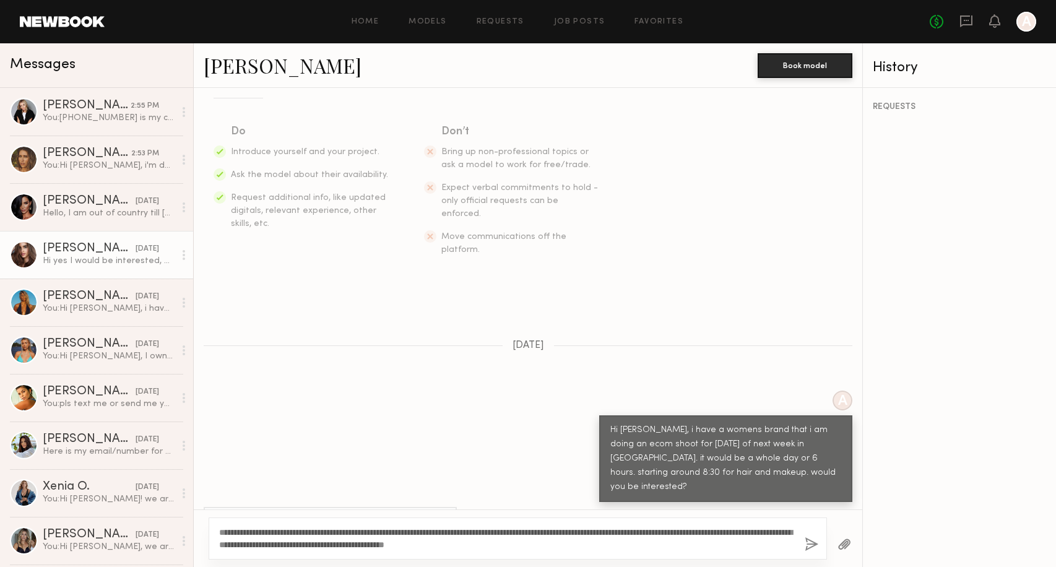
type textarea "**********"
click at [810, 545] on button "button" at bounding box center [812, 544] width 14 height 15
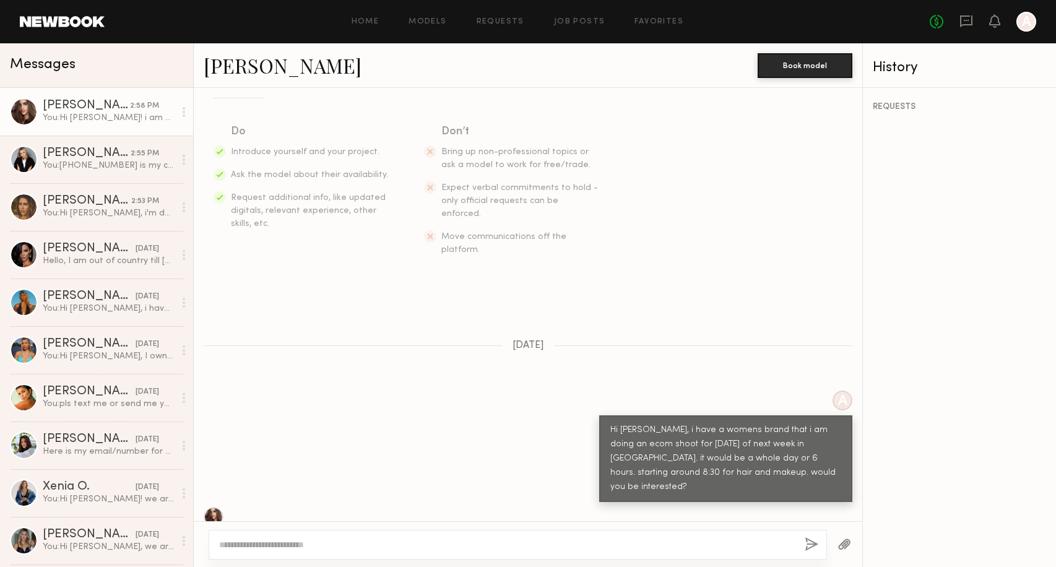
scroll to position [483, 0]
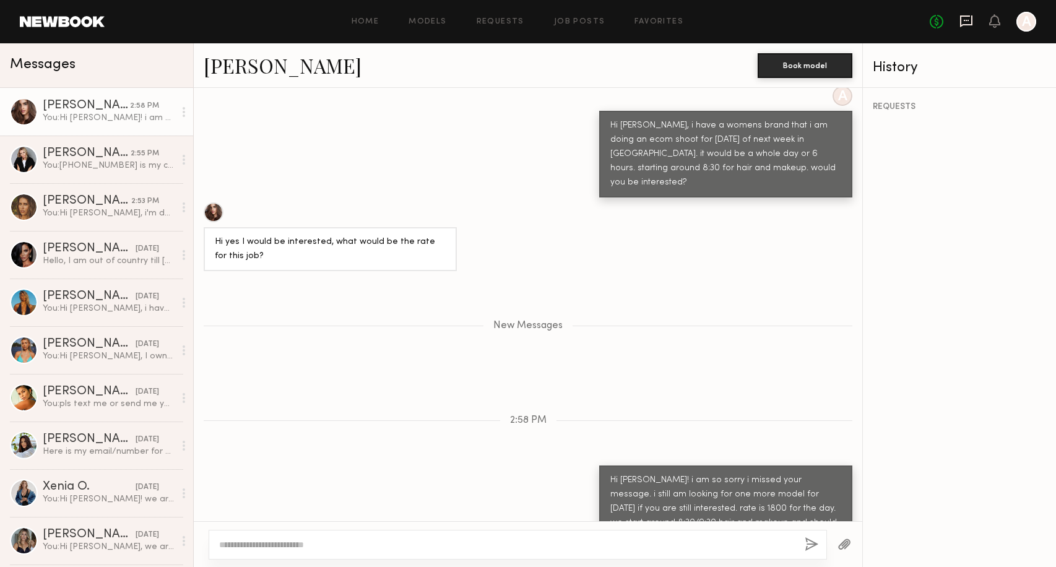
click at [967, 20] on icon at bounding box center [966, 20] width 5 height 1
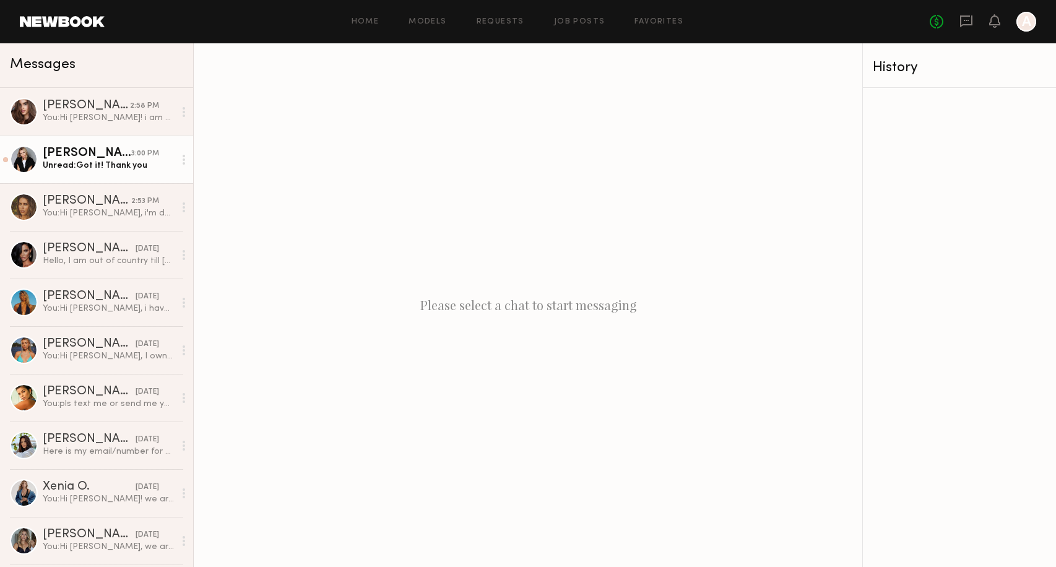
click at [118, 160] on div "Unread: Got it! Thank you" at bounding box center [109, 166] width 132 height 12
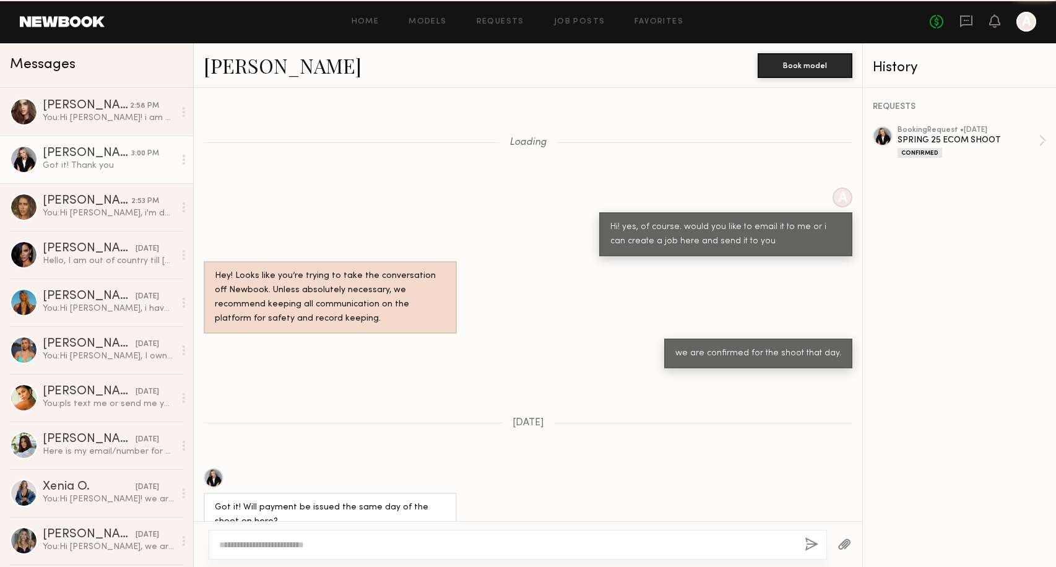
scroll to position [740, 0]
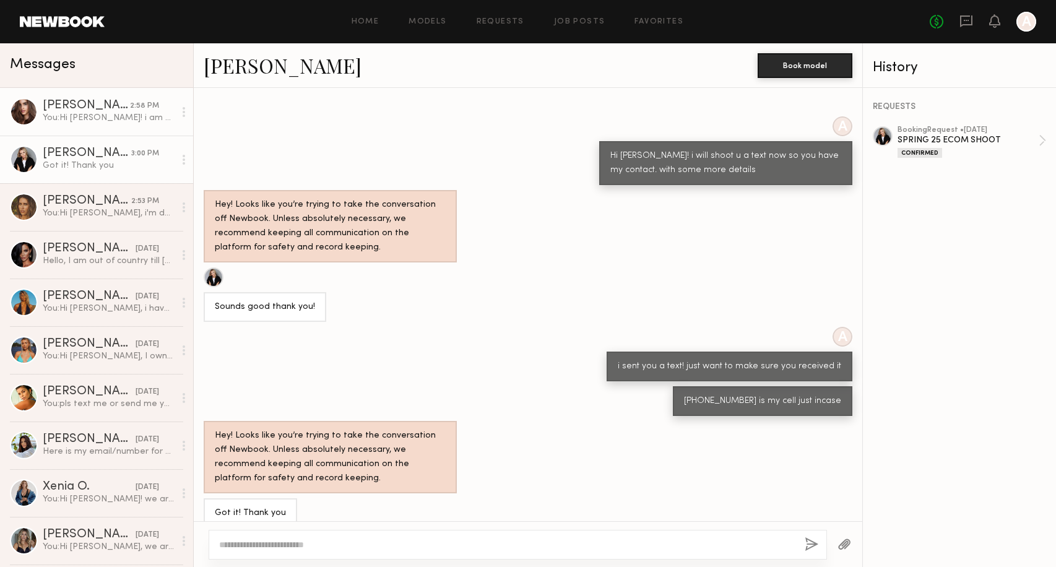
click at [118, 112] on div "You: Hi [PERSON_NAME]! i am so sorry i missed your message. i still am looking …" at bounding box center [109, 118] width 132 height 12
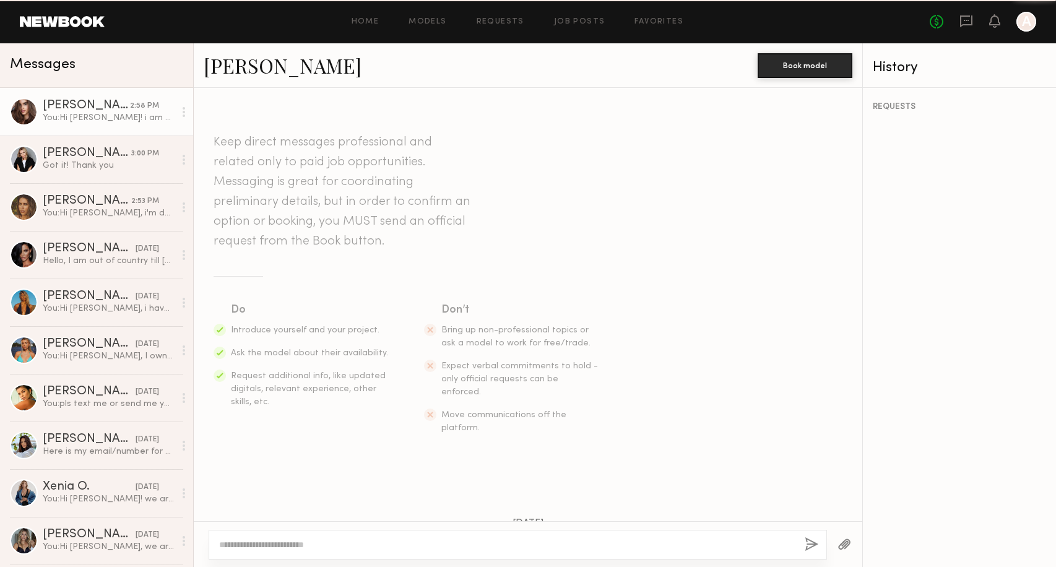
scroll to position [389, 0]
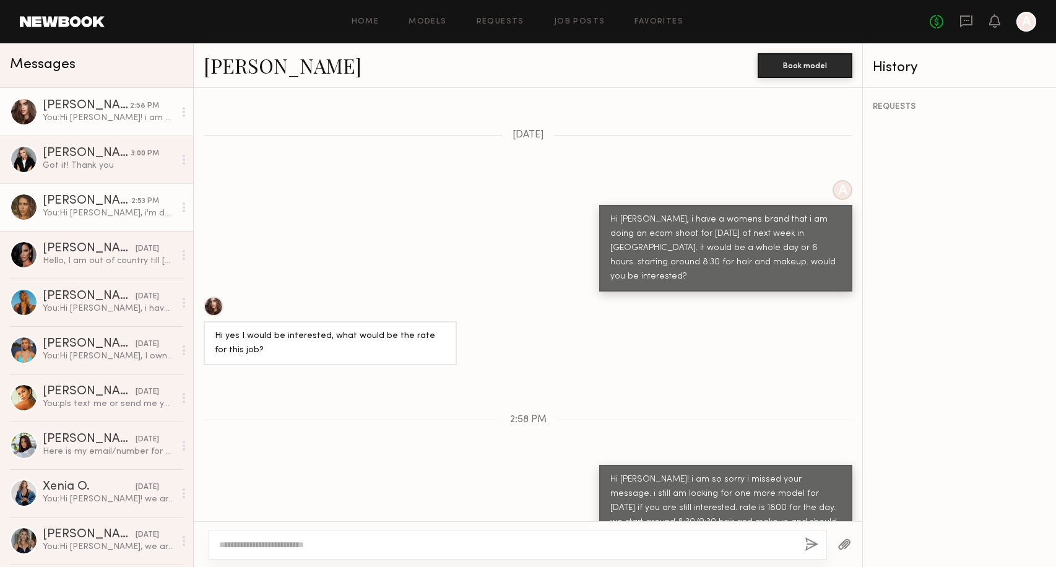
click at [131, 211] on div "You: Hi [PERSON_NAME], i'm doing an ecom shoot [DATE]. one of my models is sick…" at bounding box center [109, 213] width 132 height 12
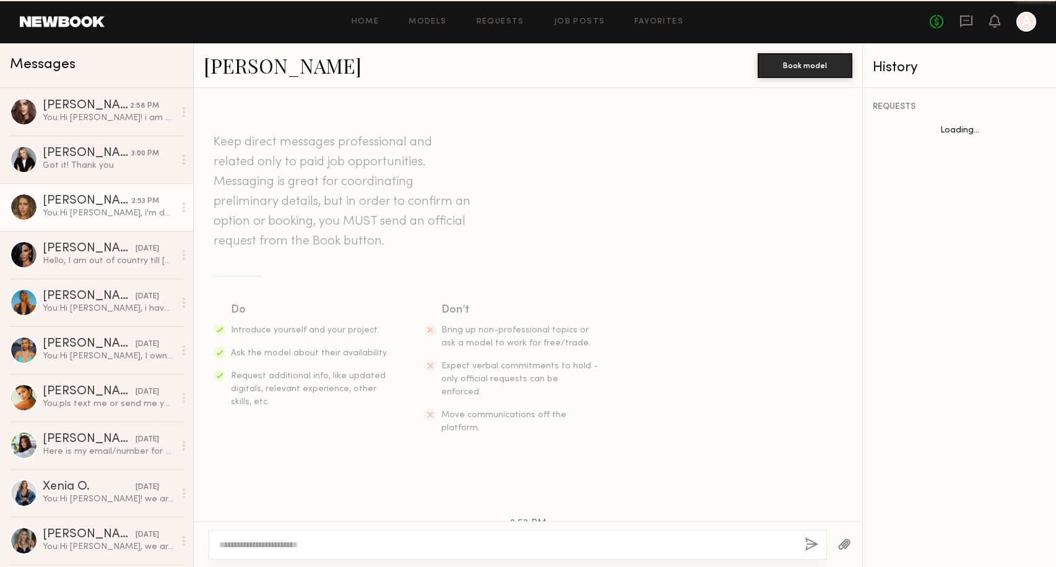
scroll to position [144, 0]
